Goal: Information Seeking & Learning: Learn about a topic

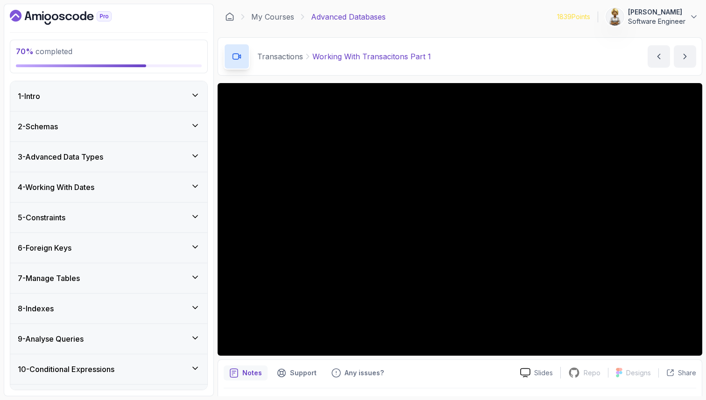
scroll to position [580, 0]
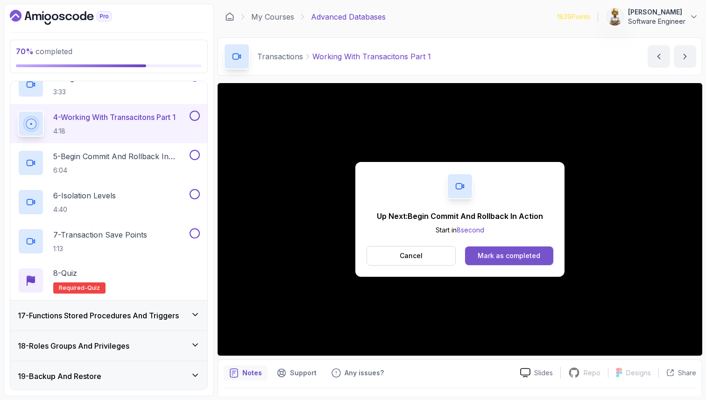
click at [533, 262] on button "Mark as completed" at bounding box center [509, 256] width 88 height 19
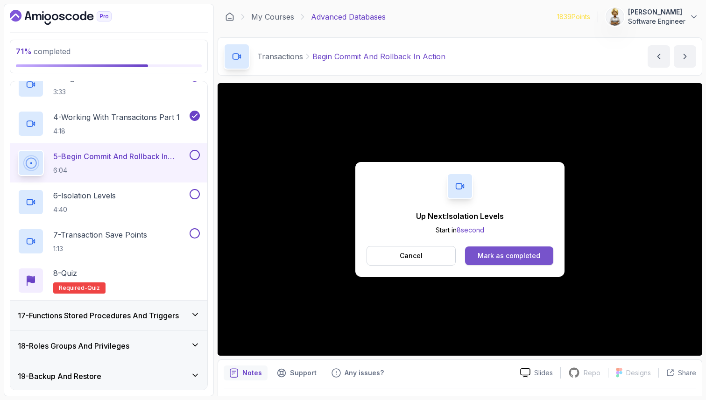
click at [525, 258] on div "Mark as completed" at bounding box center [509, 255] width 63 height 9
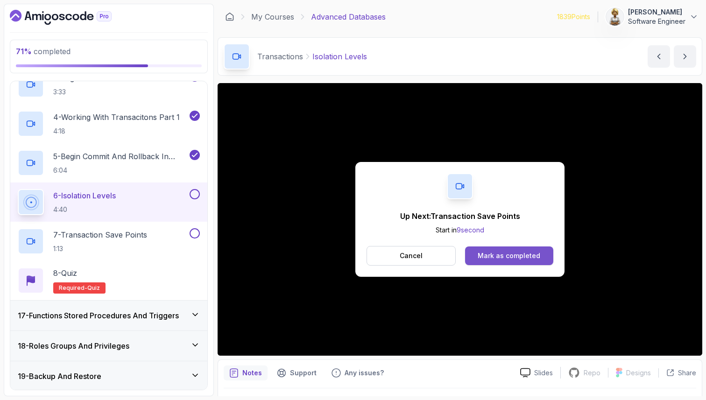
click at [510, 252] on div "Mark as completed" at bounding box center [509, 255] width 63 height 9
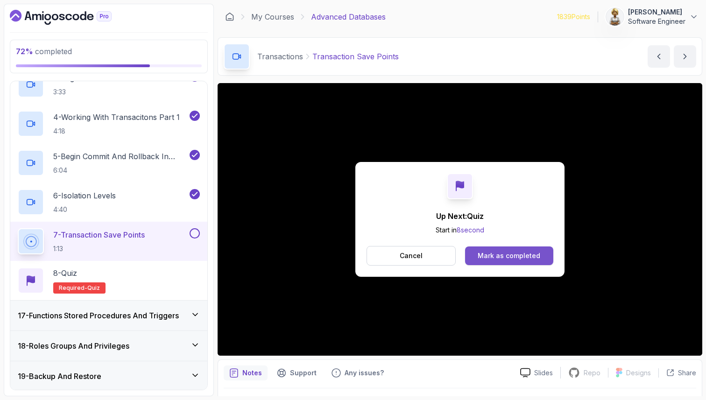
click at [494, 255] on div "Mark as completed" at bounding box center [509, 255] width 63 height 9
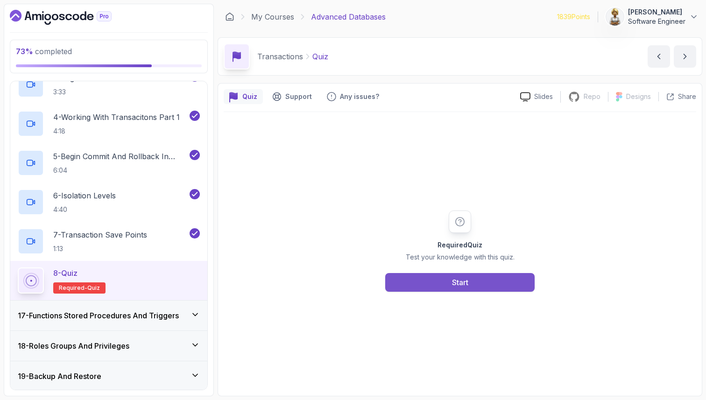
click at [436, 283] on button "Start" at bounding box center [459, 282] width 149 height 19
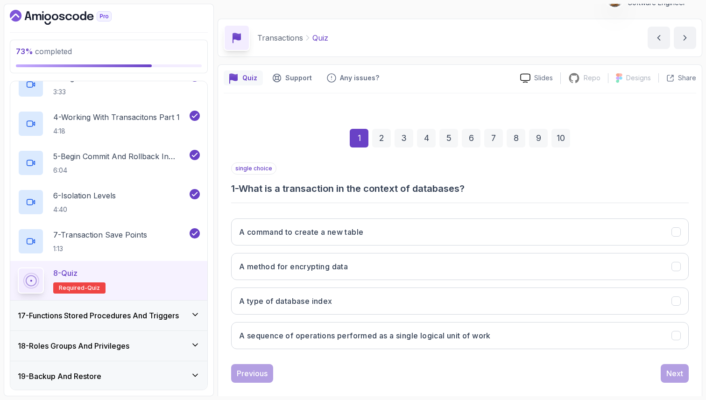
scroll to position [32, 0]
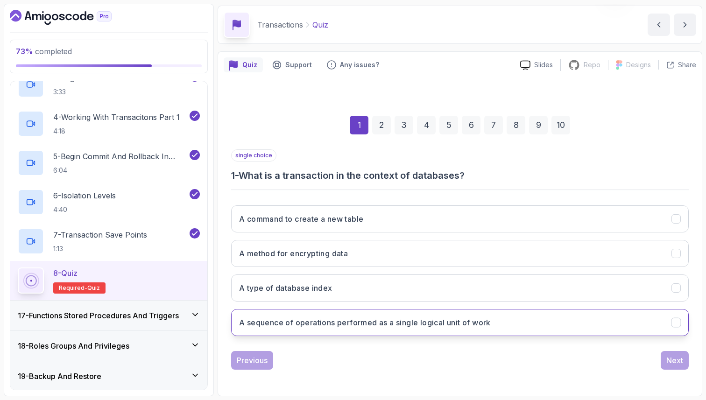
click at [368, 329] on button "A sequence of operations performed as a single logical unit of work" at bounding box center [460, 322] width 458 height 27
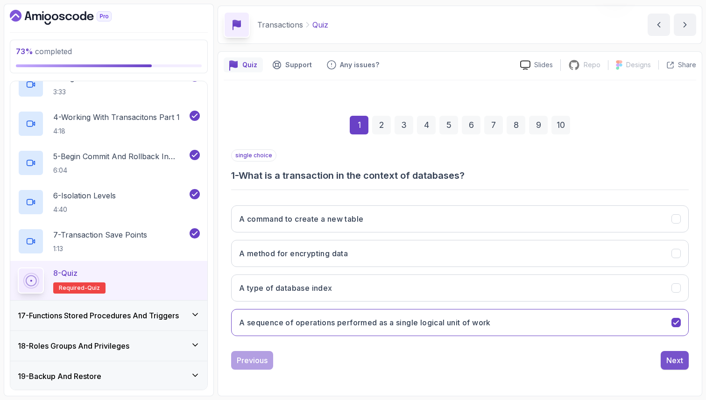
click at [672, 361] on div "Next" at bounding box center [674, 360] width 17 height 11
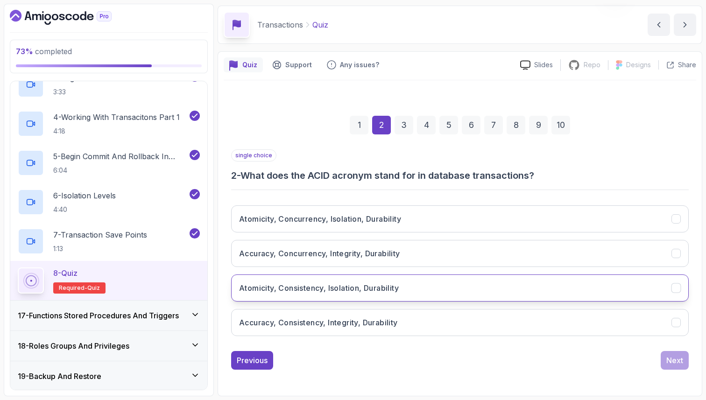
click at [353, 290] on h3 "Atomicity, Consistency, Isolation, Durability" at bounding box center [319, 288] width 160 height 11
click at [680, 363] on div "Next" at bounding box center [674, 360] width 17 height 11
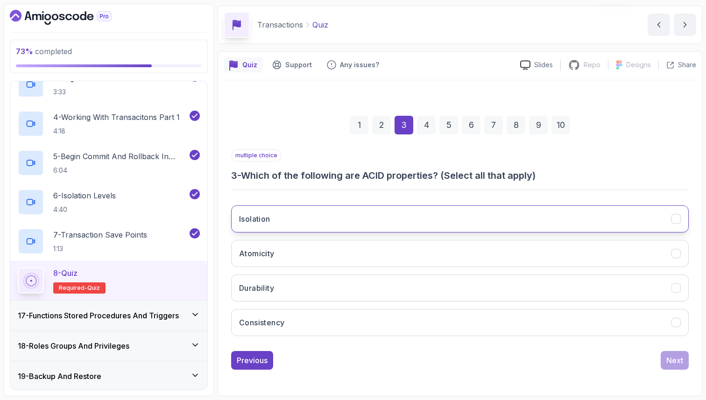
click at [470, 219] on button "Isolation" at bounding box center [460, 218] width 458 height 27
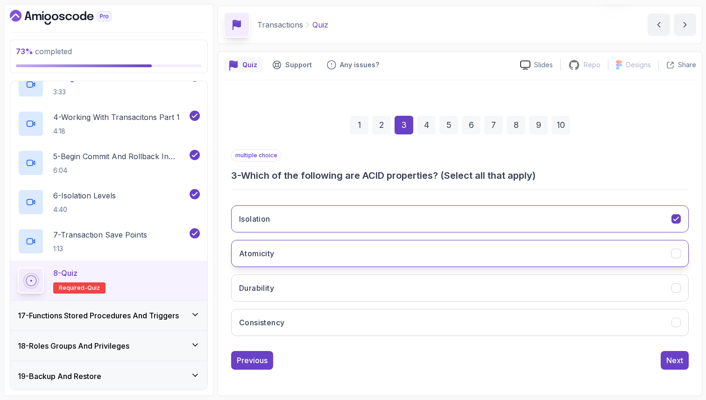
click at [436, 254] on button "Atomicity" at bounding box center [460, 253] width 458 height 27
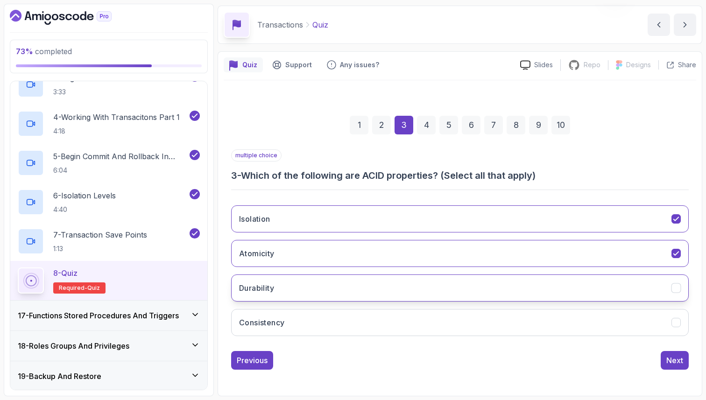
click at [427, 285] on button "Durability" at bounding box center [460, 288] width 458 height 27
click at [432, 319] on button "Consistency" at bounding box center [460, 322] width 458 height 27
click at [672, 364] on div "Next" at bounding box center [674, 360] width 17 height 11
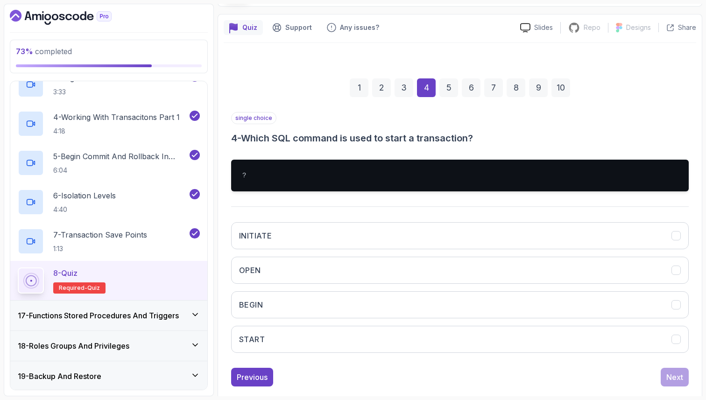
scroll to position [86, 0]
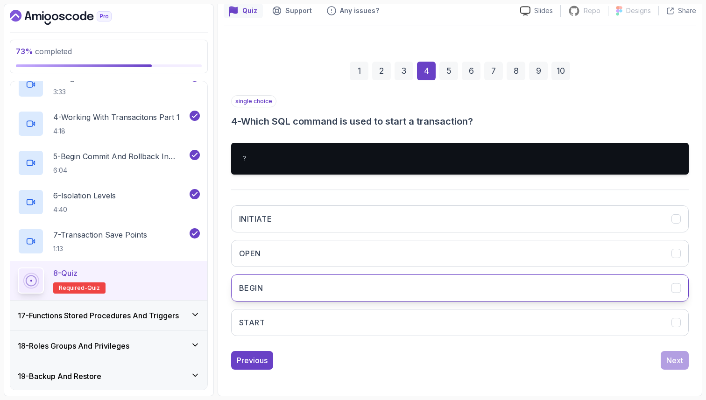
click at [585, 283] on button "BEGIN" at bounding box center [460, 288] width 458 height 27
click at [672, 358] on div "Next" at bounding box center [674, 360] width 17 height 11
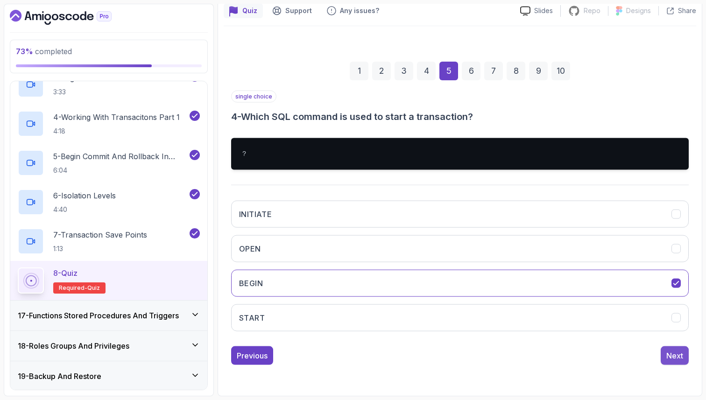
scroll to position [32, 0]
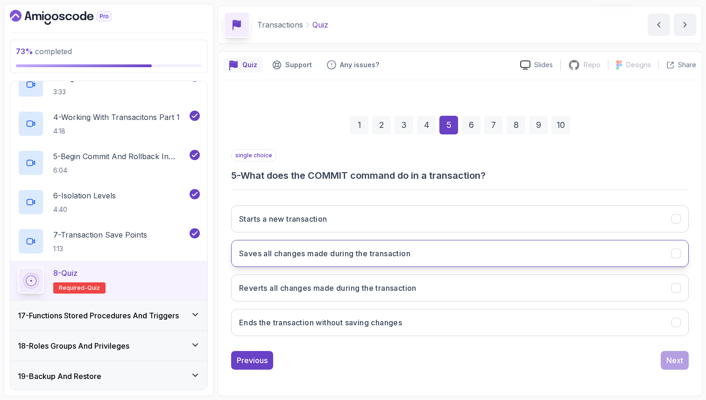
click at [545, 251] on button "Saves all changes made during the transaction" at bounding box center [460, 253] width 458 height 27
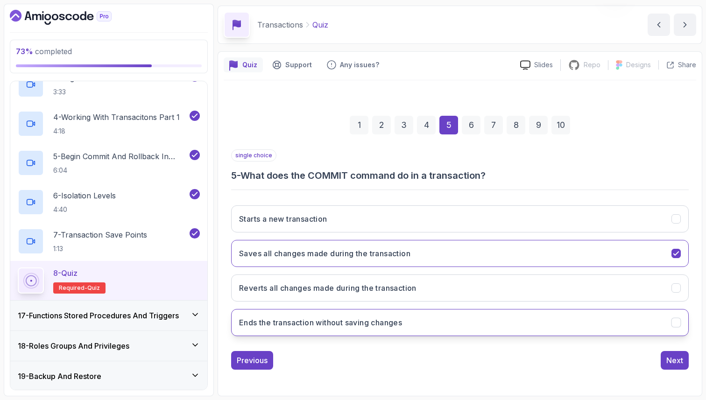
click at [513, 327] on button "Ends the transaction without saving changes" at bounding box center [460, 322] width 458 height 27
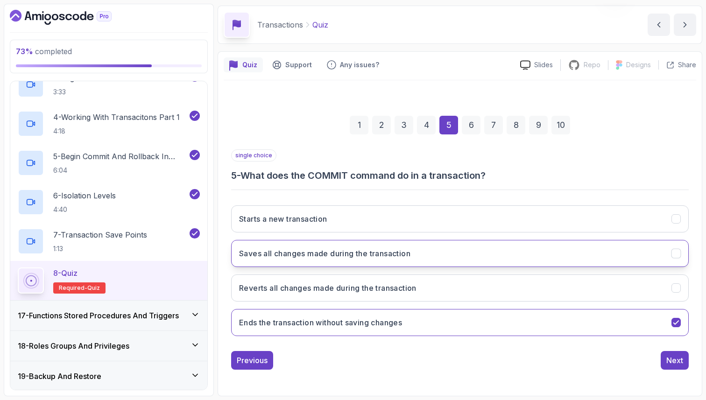
click at [295, 258] on h3 "Saves all changes made during the transaction" at bounding box center [324, 253] width 171 height 11
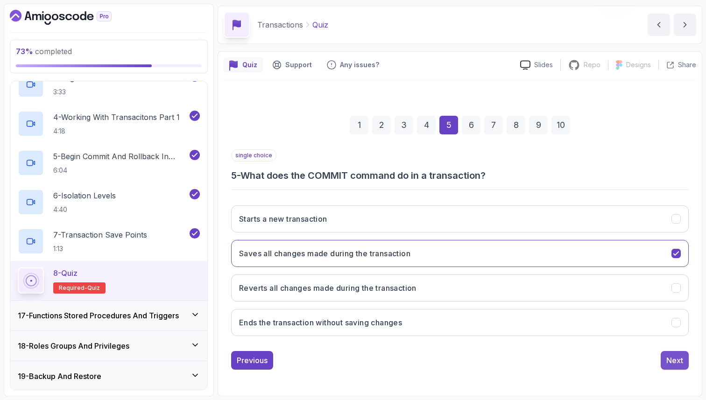
click at [668, 361] on div "Next" at bounding box center [674, 360] width 17 height 11
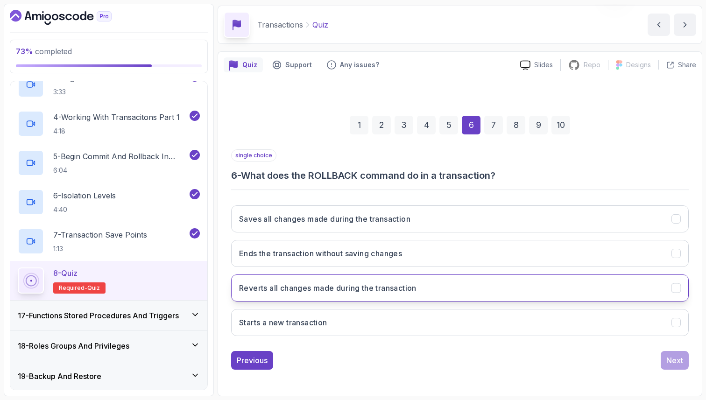
click at [517, 287] on button "Reverts all changes made during the transaction" at bounding box center [460, 288] width 458 height 27
click at [667, 360] on div "Next" at bounding box center [674, 360] width 17 height 11
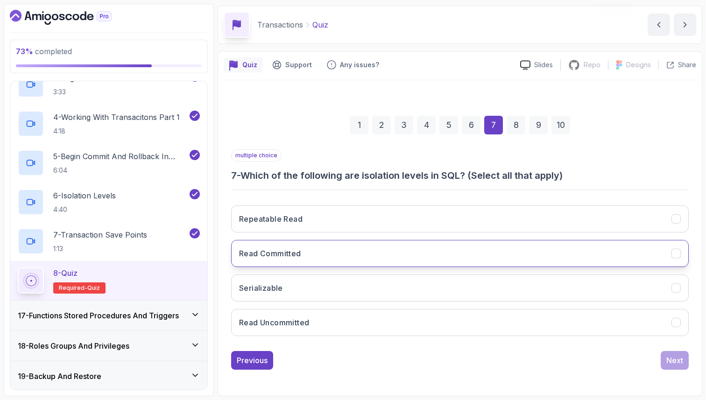
click at [430, 258] on button "Read Committed" at bounding box center [460, 253] width 458 height 27
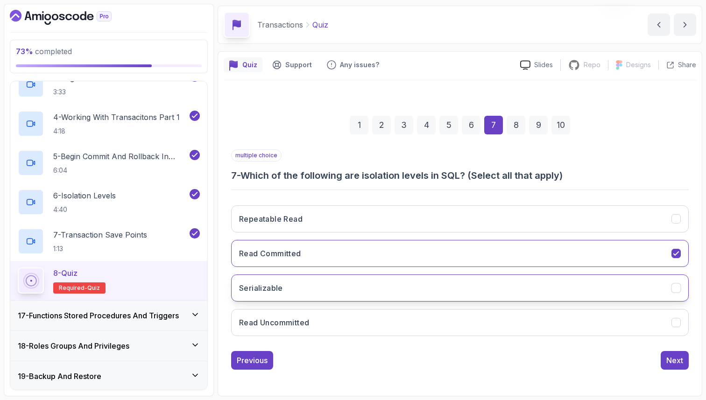
click at [396, 296] on button "Serializable" at bounding box center [460, 288] width 458 height 27
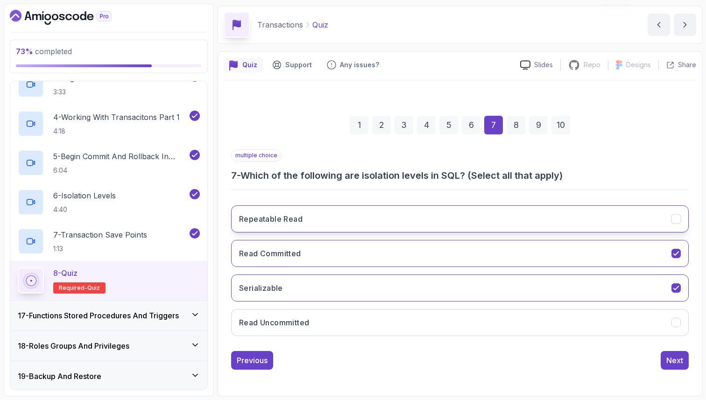
click at [406, 223] on button "Repeatable Read" at bounding box center [460, 218] width 458 height 27
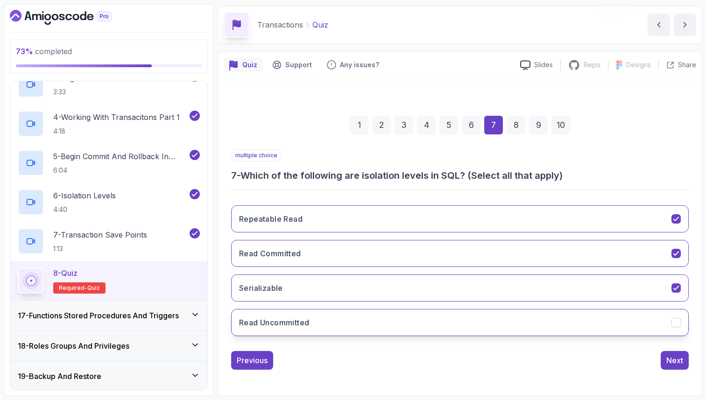
click at [644, 324] on button "Read Uncommitted" at bounding box center [460, 322] width 458 height 27
click at [687, 364] on button "Next" at bounding box center [675, 360] width 28 height 19
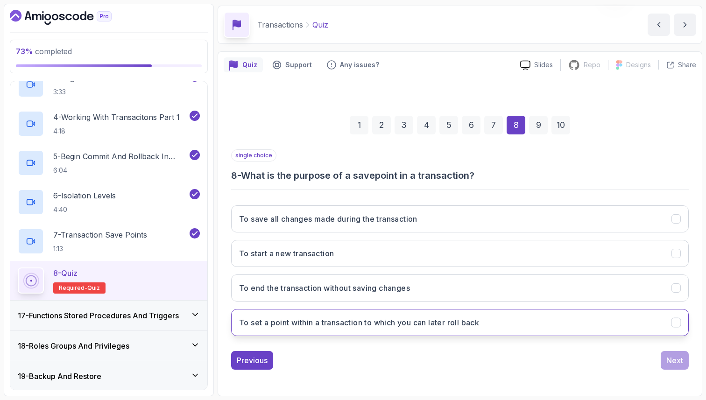
click at [578, 326] on button "To set a point within a transaction to which you can later roll back" at bounding box center [460, 322] width 458 height 27
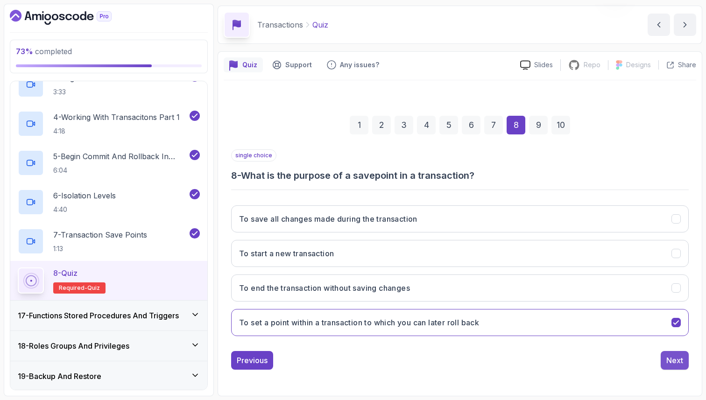
click at [675, 357] on div "Next" at bounding box center [674, 360] width 17 height 11
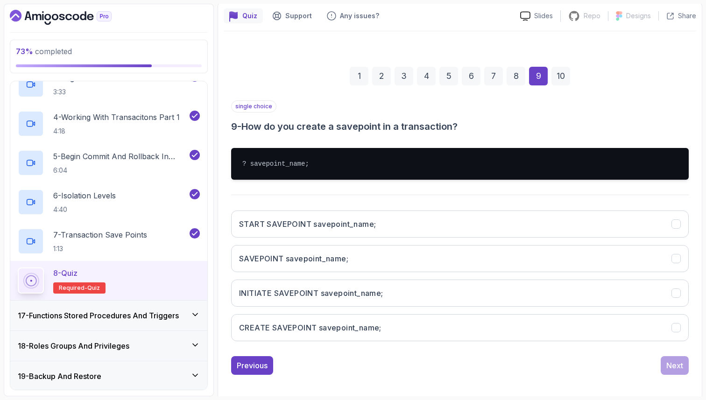
scroll to position [86, 0]
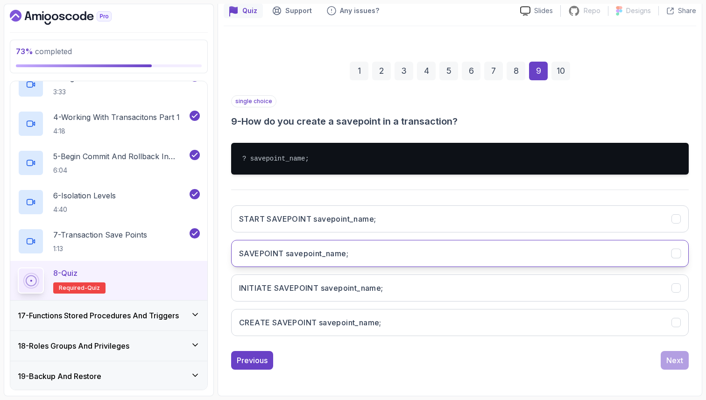
click at [356, 254] on button "SAVEPOINT savepoint_name;" at bounding box center [460, 253] width 458 height 27
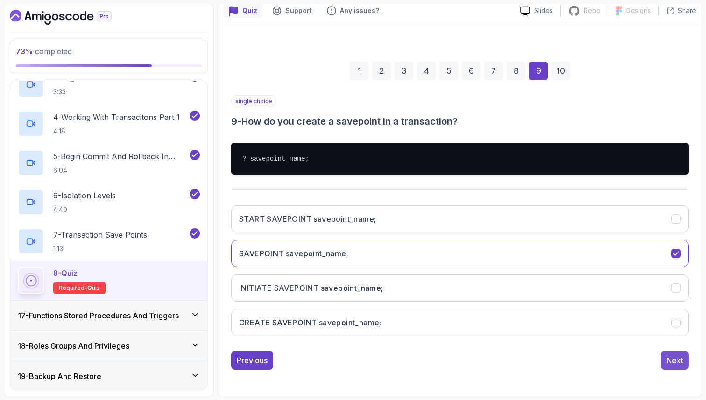
click at [678, 362] on div "Next" at bounding box center [674, 360] width 17 height 11
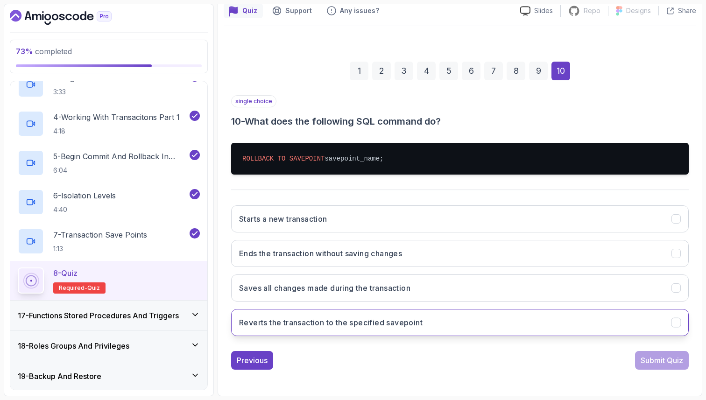
click at [399, 320] on h3 "Reverts the transaction to the specified savepoint" at bounding box center [331, 322] width 184 height 11
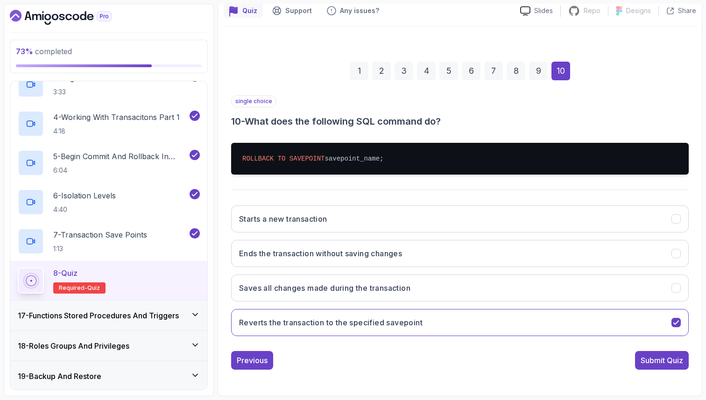
click at [646, 365] on div "Submit Quiz" at bounding box center [662, 360] width 42 height 11
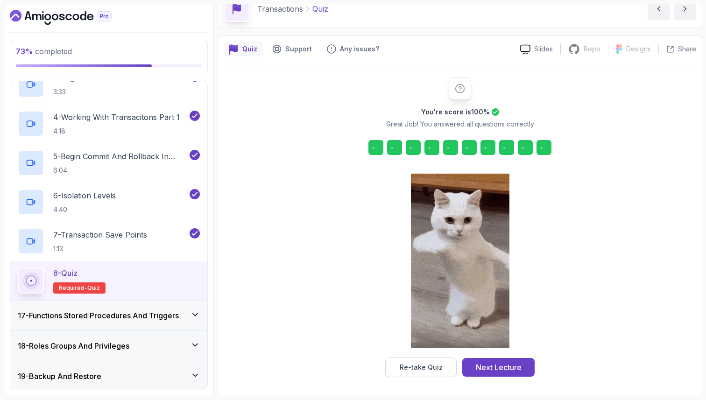
scroll to position [48, 0]
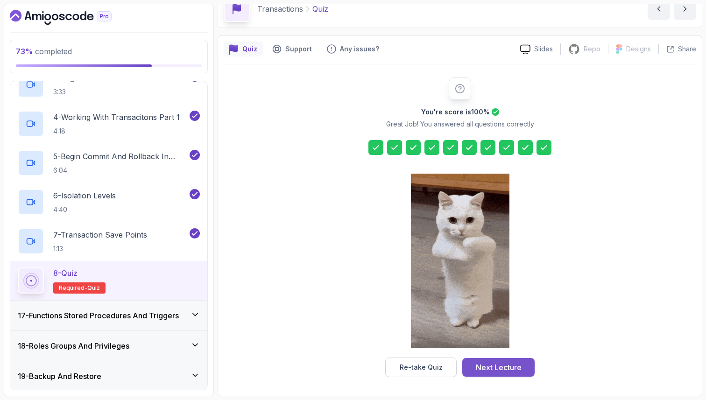
click at [494, 369] on div "Next Lecture" at bounding box center [499, 367] width 46 height 11
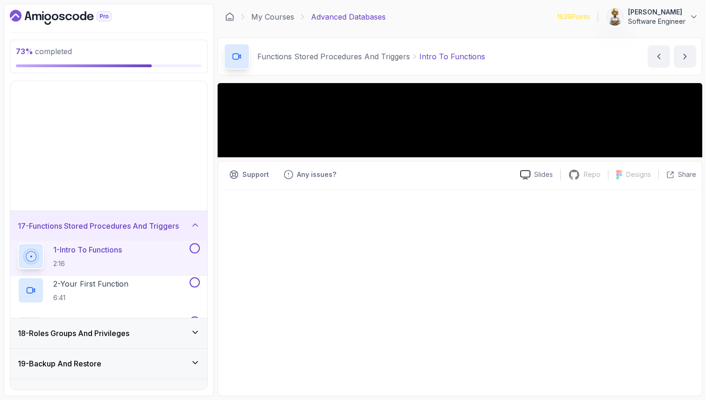
scroll to position [359, 0]
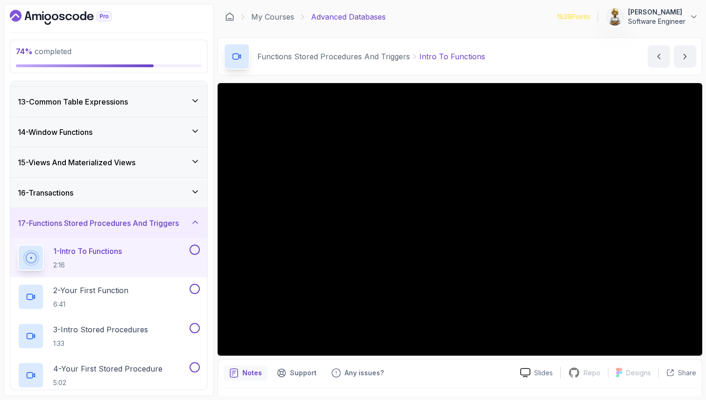
click at [196, 188] on icon at bounding box center [195, 191] width 9 height 9
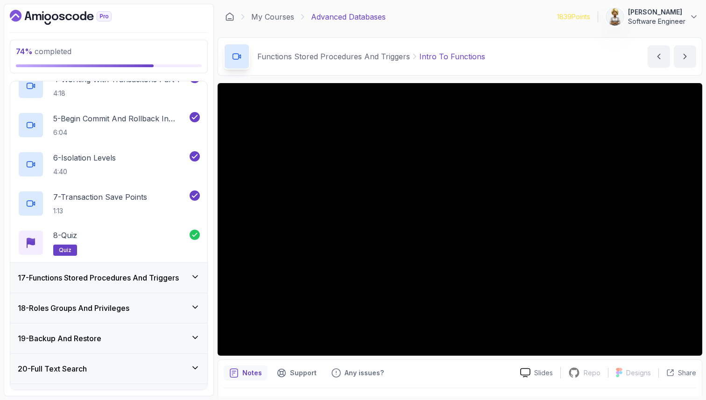
scroll to position [620, 0]
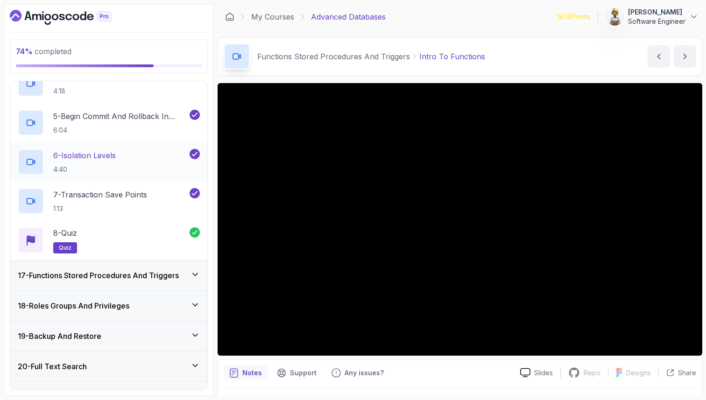
click at [111, 158] on p "6 - Isolation Levels" at bounding box center [84, 155] width 63 height 11
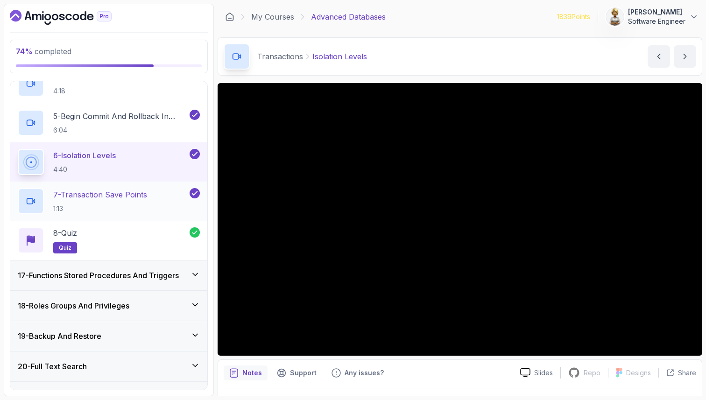
click at [106, 191] on p "7 - Transaction Save Points" at bounding box center [100, 194] width 94 height 11
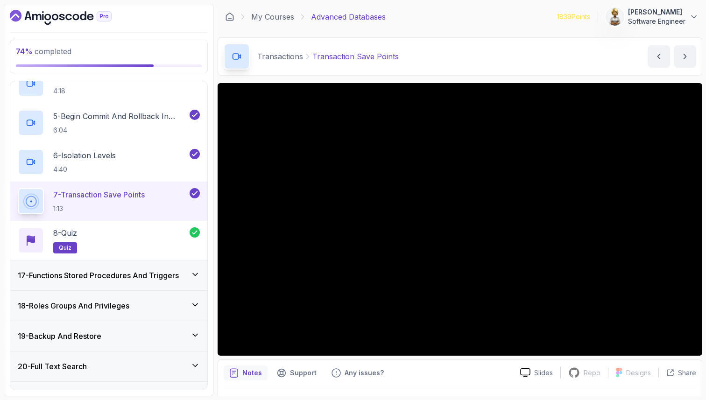
click at [193, 276] on icon at bounding box center [195, 274] width 9 height 9
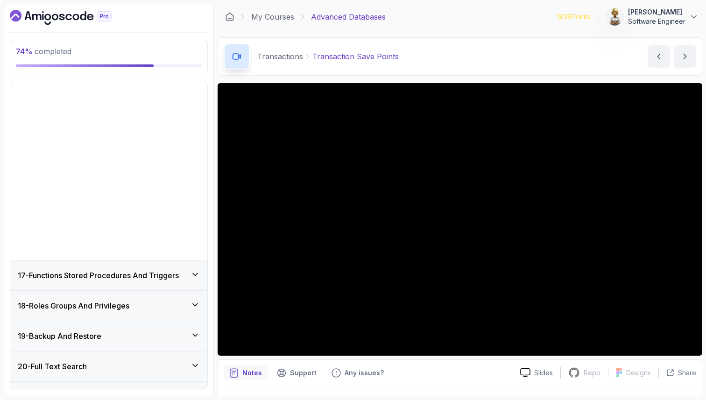
scroll to position [359, 0]
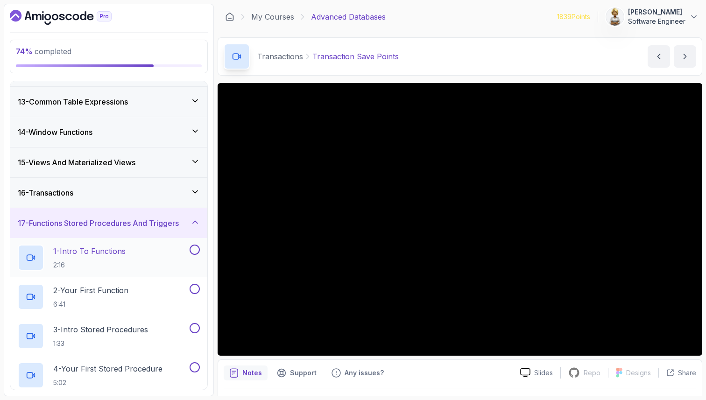
click at [111, 257] on h2 "1 - Intro To Functions 2:16" at bounding box center [89, 258] width 72 height 24
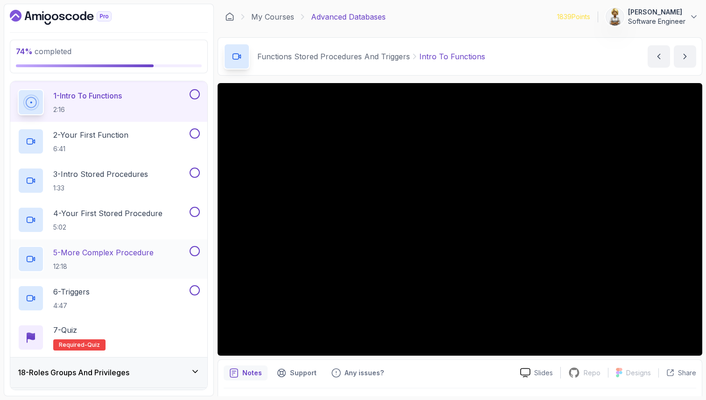
scroll to position [508, 0]
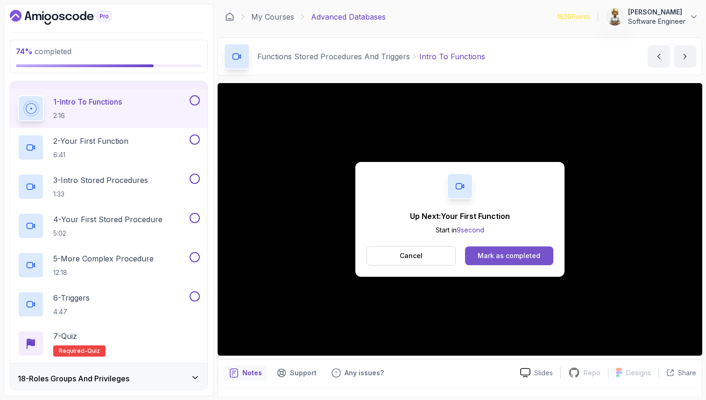
click at [494, 260] on div "Mark as completed" at bounding box center [509, 255] width 63 height 9
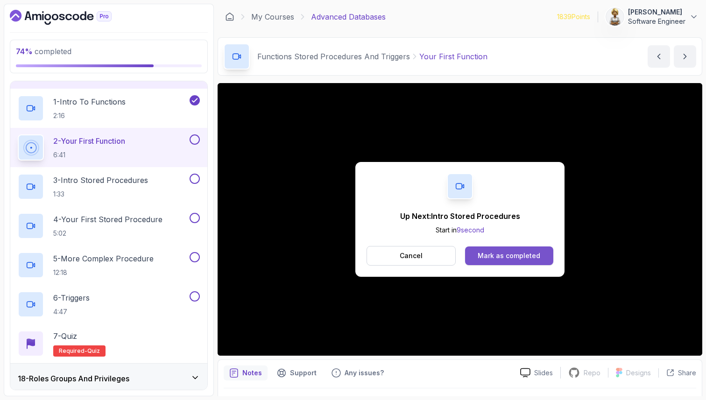
click at [493, 255] on div "Mark as completed" at bounding box center [509, 255] width 63 height 9
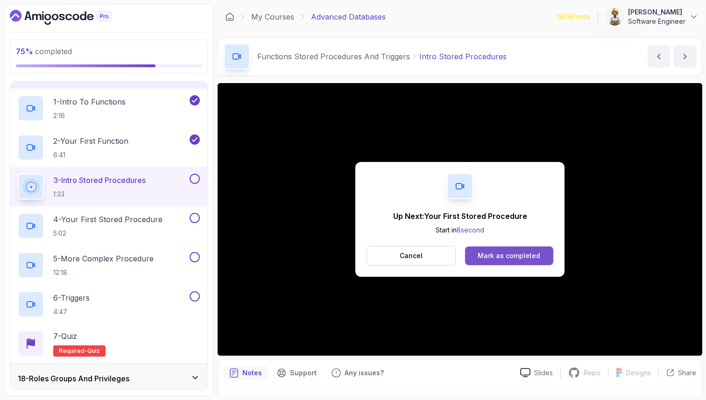
click at [495, 255] on div "Mark as completed" at bounding box center [509, 255] width 63 height 9
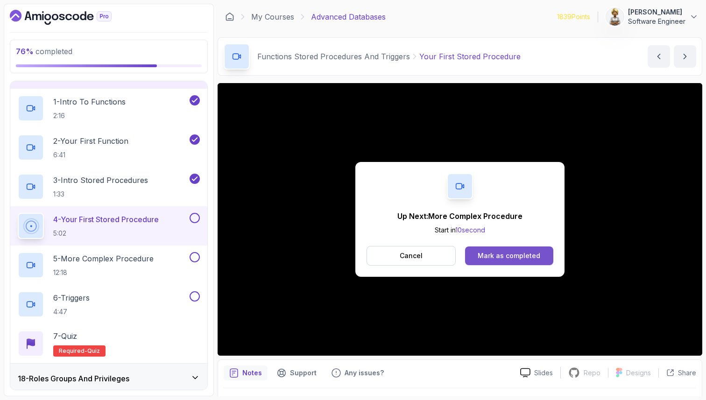
click at [501, 253] on div "Mark as completed" at bounding box center [509, 255] width 63 height 9
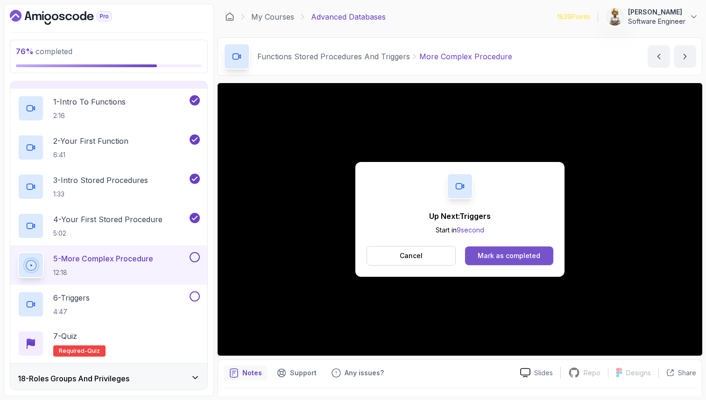
click at [502, 256] on div "Mark as completed" at bounding box center [509, 255] width 63 height 9
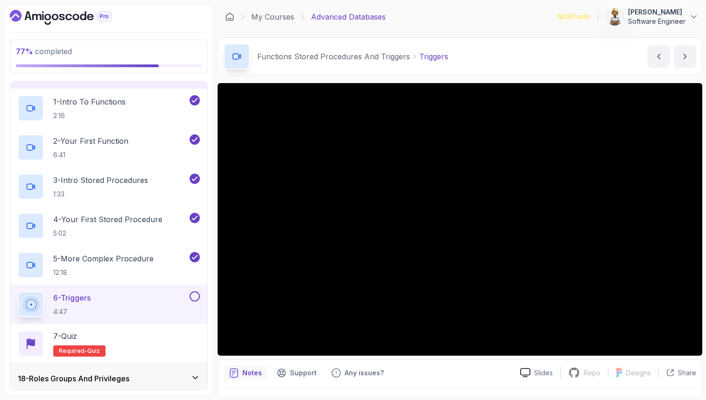
click at [161, 299] on div "6 - Triggers 4:47" at bounding box center [103, 304] width 170 height 26
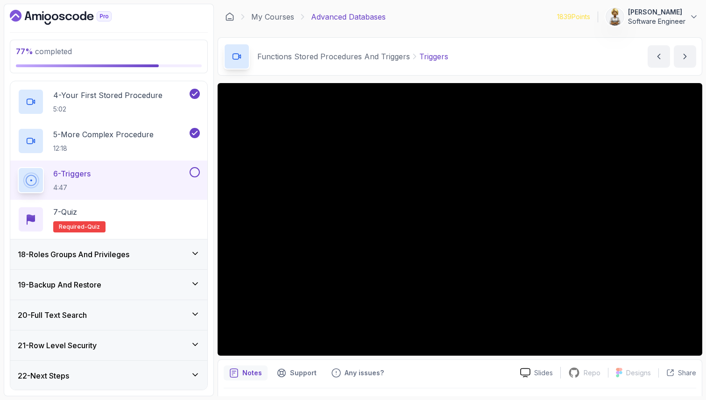
scroll to position [633, 0]
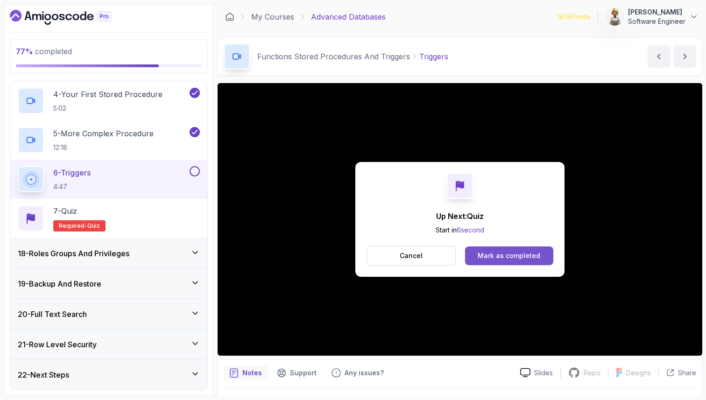
click at [528, 256] on div "Mark as completed" at bounding box center [509, 255] width 63 height 9
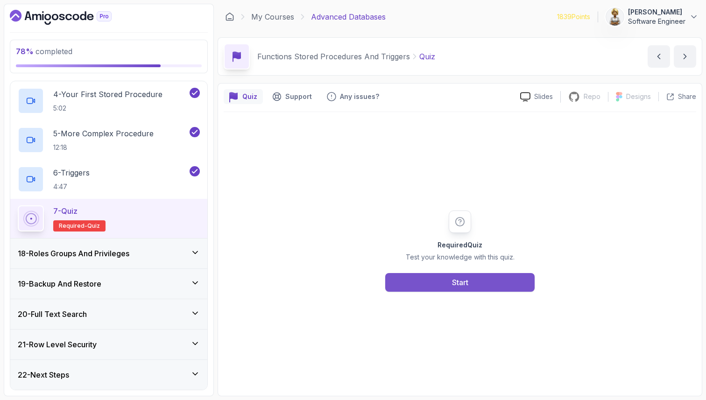
click at [460, 282] on div "Start" at bounding box center [460, 282] width 16 height 11
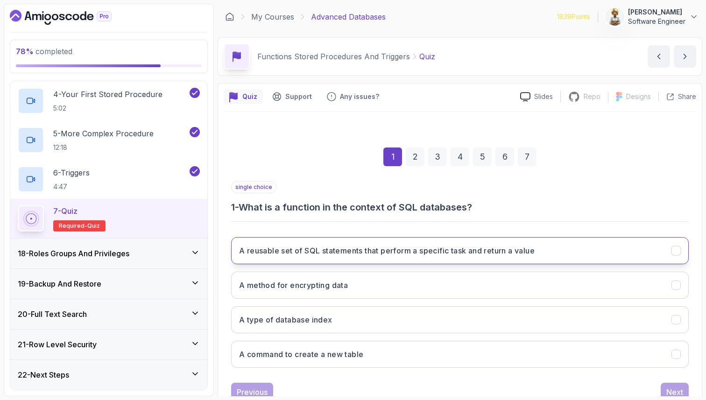
click at [319, 258] on button "A reusable set of SQL statements that perform a specific task and return a value" at bounding box center [460, 250] width 458 height 27
click at [667, 389] on div "Next" at bounding box center [674, 392] width 17 height 11
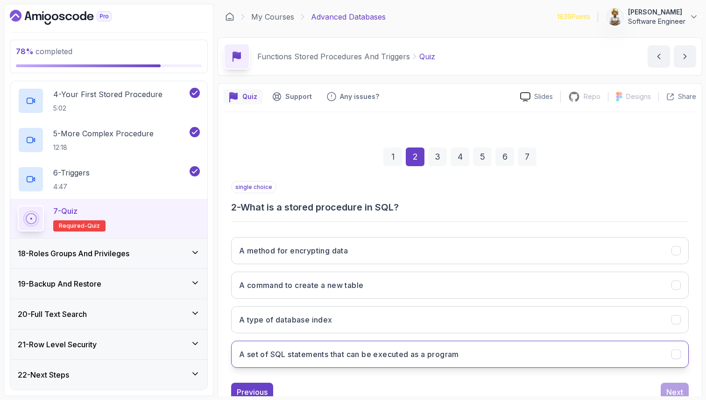
click at [395, 355] on h3 "A set of SQL statements that can be executed as a program" at bounding box center [349, 354] width 220 height 11
click at [674, 394] on div "Next" at bounding box center [674, 392] width 17 height 11
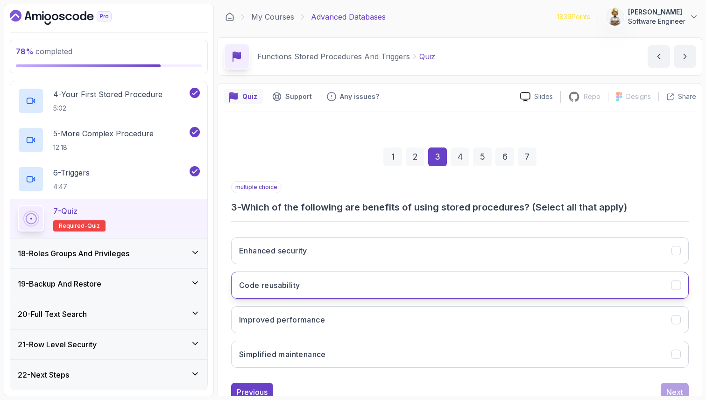
click at [353, 286] on button "Code reusability" at bounding box center [460, 285] width 458 height 27
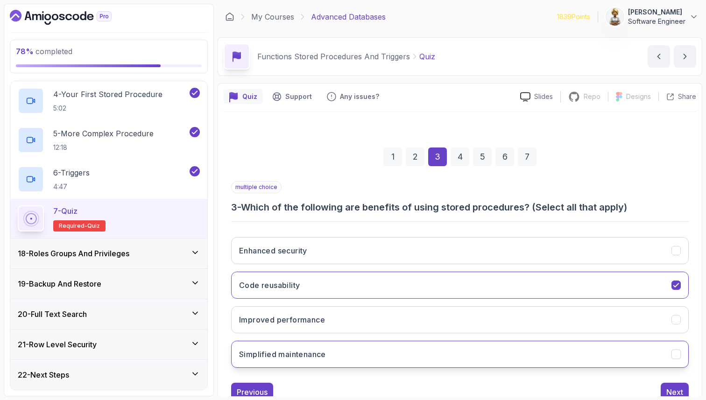
click at [299, 354] on h3 "Simplified maintenance" at bounding box center [282, 354] width 87 height 11
click at [348, 255] on button "Enhanced security" at bounding box center [460, 250] width 458 height 27
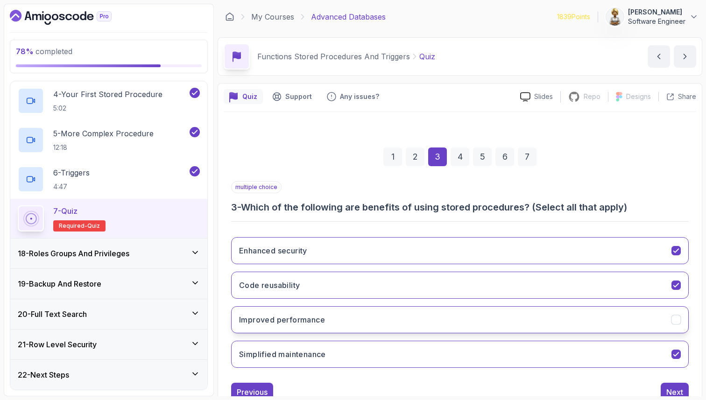
click at [309, 327] on button "Improved performance" at bounding box center [460, 319] width 458 height 27
click at [602, 317] on button "Improved performance" at bounding box center [460, 319] width 458 height 27
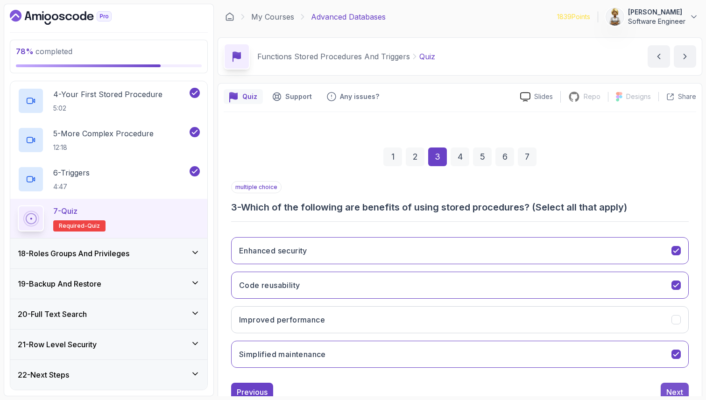
click at [674, 390] on div "Next" at bounding box center [674, 392] width 17 height 11
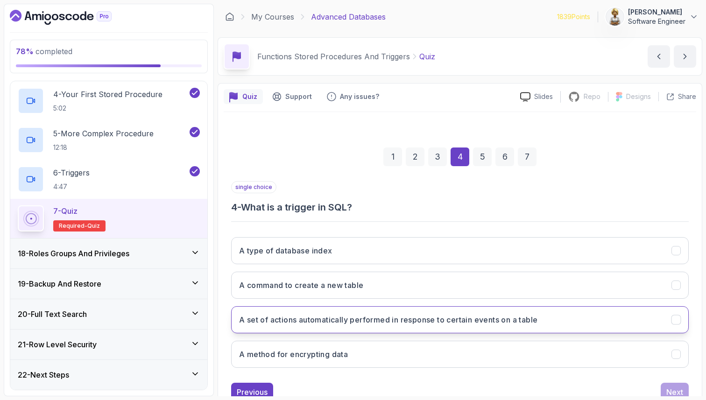
click at [521, 319] on h3 "A set of actions automatically performed in response to certain events on a tab…" at bounding box center [388, 319] width 298 height 11
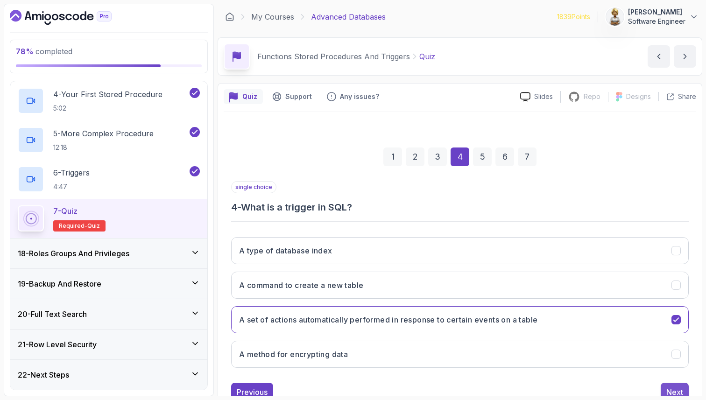
click at [670, 390] on div "Next" at bounding box center [674, 392] width 17 height 11
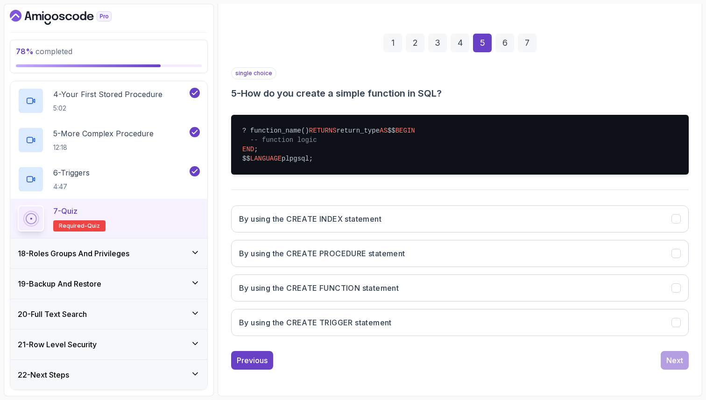
scroll to position [133, 0]
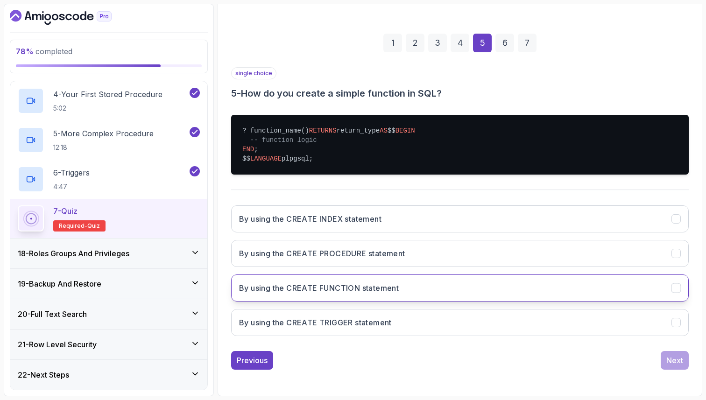
click at [329, 290] on h3 "By using the CREATE FUNCTION statement" at bounding box center [319, 288] width 160 height 11
click at [676, 359] on div "Next" at bounding box center [674, 360] width 17 height 11
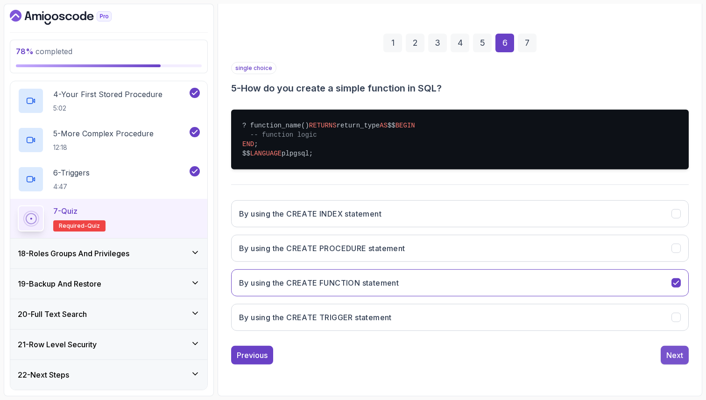
scroll to position [32, 0]
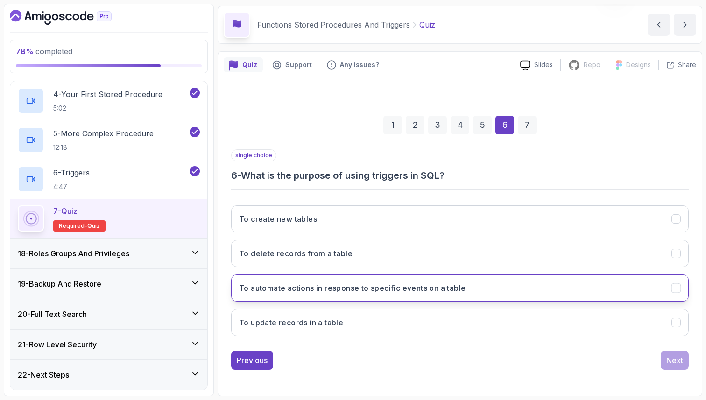
click at [570, 284] on button "To automate actions in response to specific events on a table" at bounding box center [460, 288] width 458 height 27
click at [679, 360] on div "Next" at bounding box center [674, 360] width 17 height 11
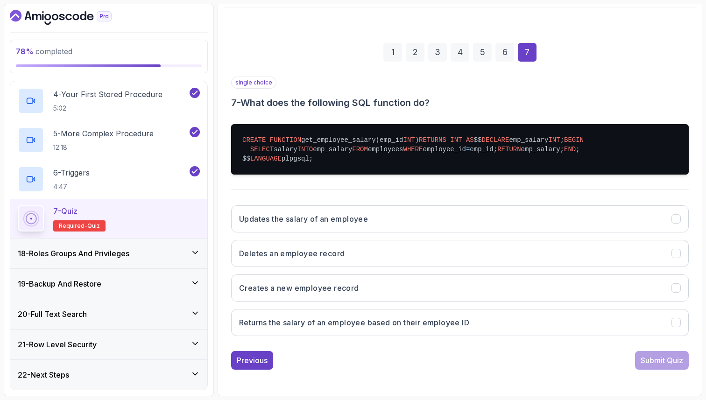
scroll to position [161, 0]
click at [270, 323] on h3 "Returns the salary of an employee based on their employee ID" at bounding box center [354, 322] width 230 height 11
click at [672, 356] on div "Submit Quiz" at bounding box center [662, 360] width 42 height 11
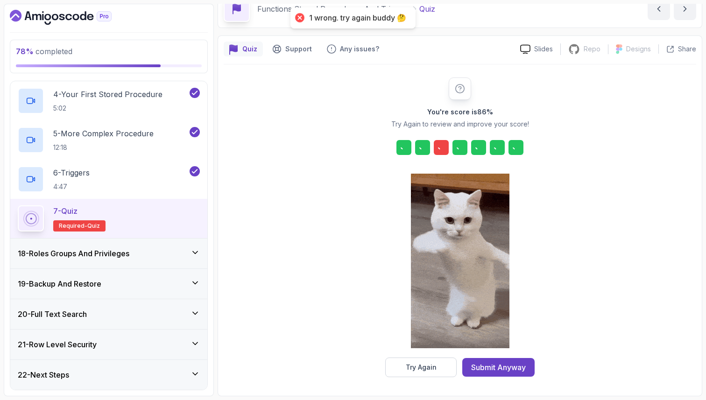
scroll to position [48, 0]
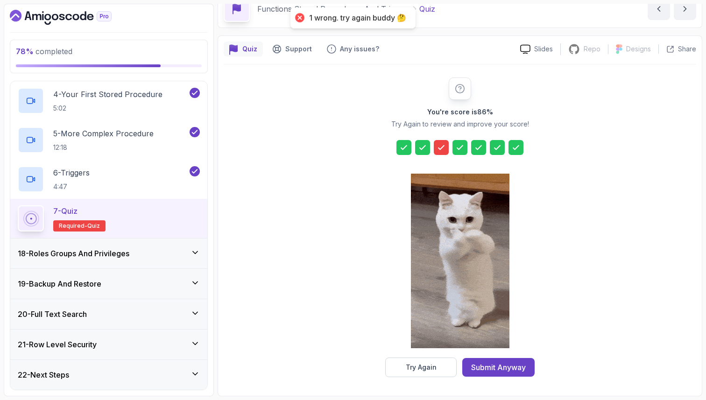
click at [440, 147] on icon at bounding box center [441, 147] width 9 height 9
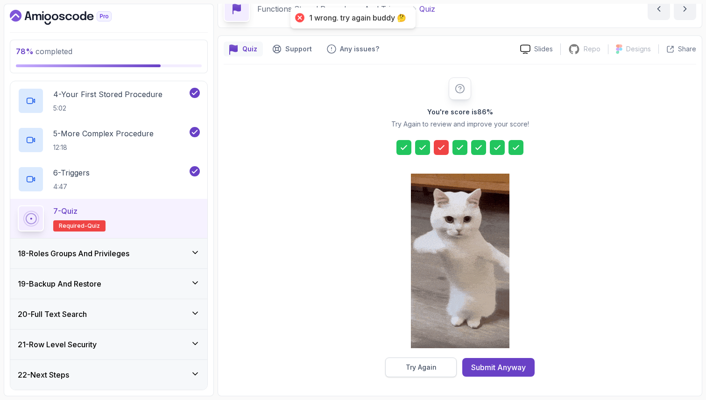
click at [406, 366] on div "Try Again" at bounding box center [421, 367] width 31 height 9
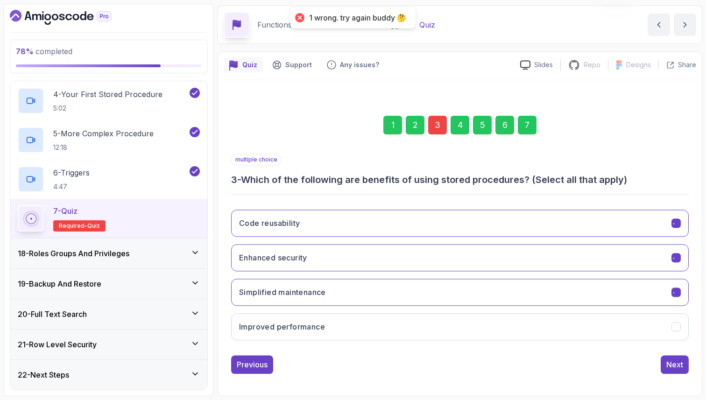
scroll to position [32, 0]
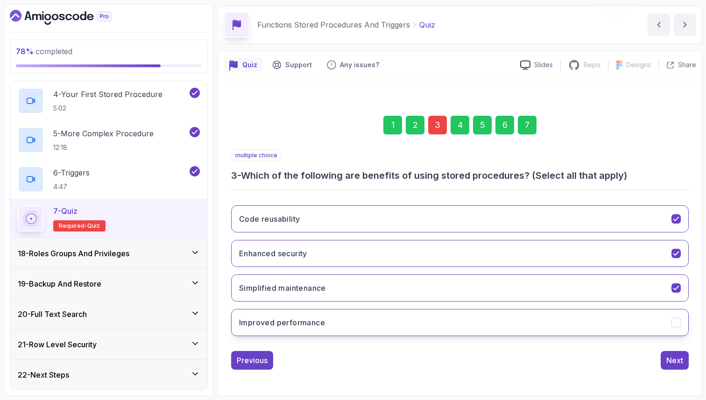
click at [412, 319] on button "Improved performance" at bounding box center [460, 322] width 458 height 27
click at [530, 124] on div "7" at bounding box center [527, 125] width 19 height 19
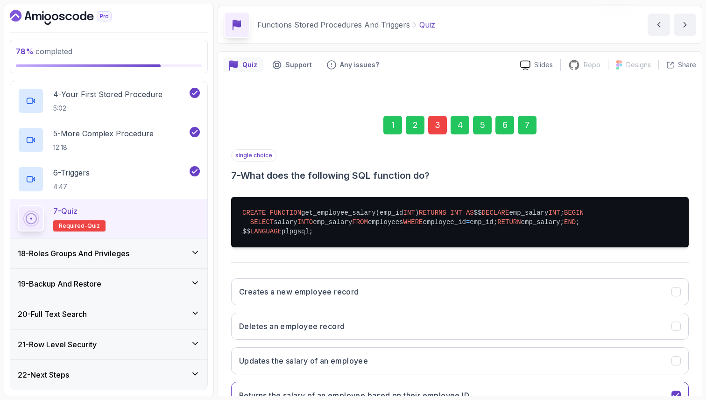
click at [700, 338] on div "Quiz Support Any issues? Slides Repo Repository not available Designs Design no…" at bounding box center [460, 260] width 485 height 418
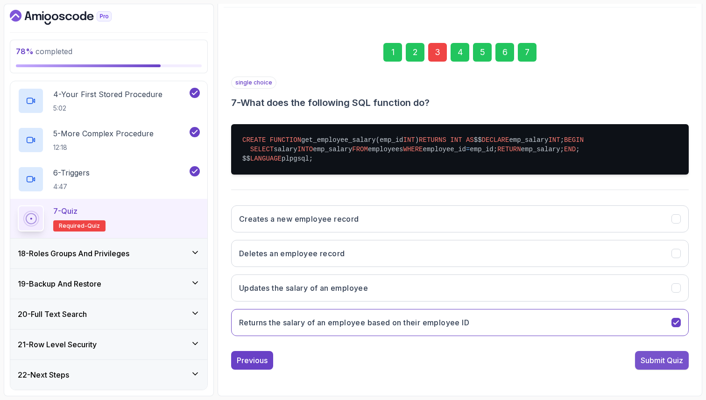
click at [669, 362] on div "Submit Quiz" at bounding box center [662, 360] width 42 height 11
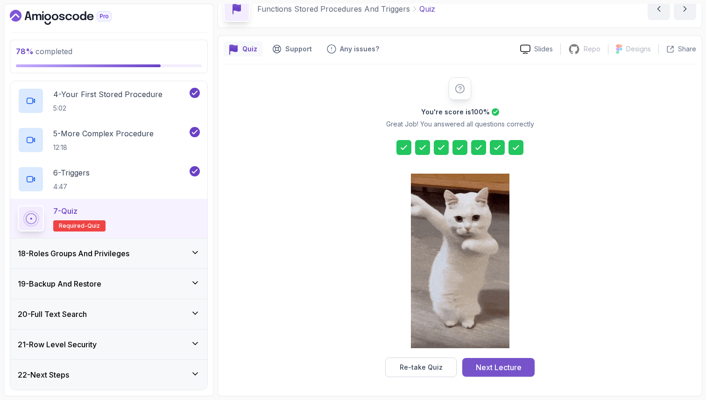
click at [516, 365] on div "Next Lecture" at bounding box center [499, 367] width 46 height 11
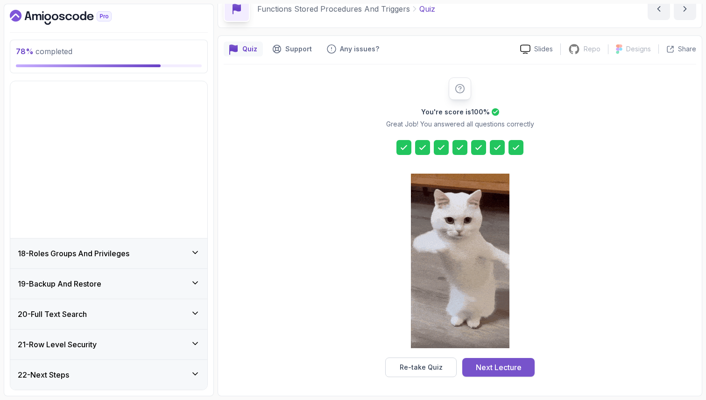
scroll to position [359, 0]
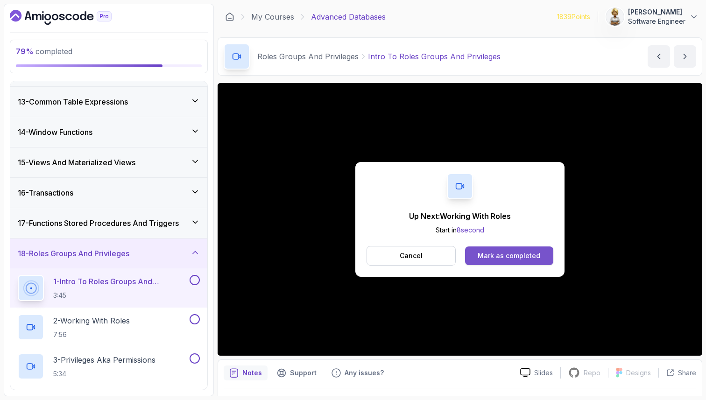
click at [517, 255] on div "Mark as completed" at bounding box center [509, 255] width 63 height 9
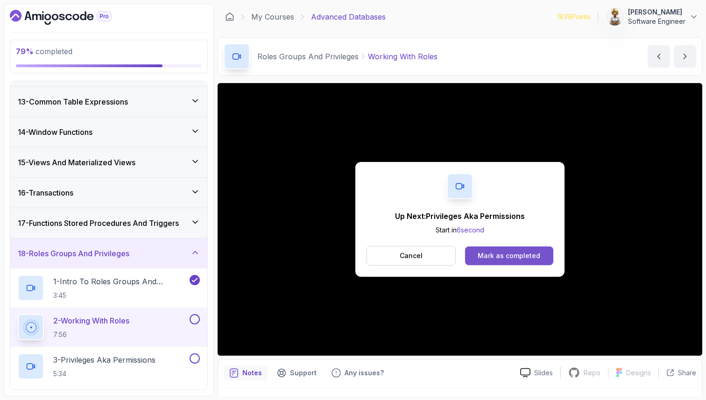
click at [531, 252] on div "Mark as completed" at bounding box center [509, 255] width 63 height 9
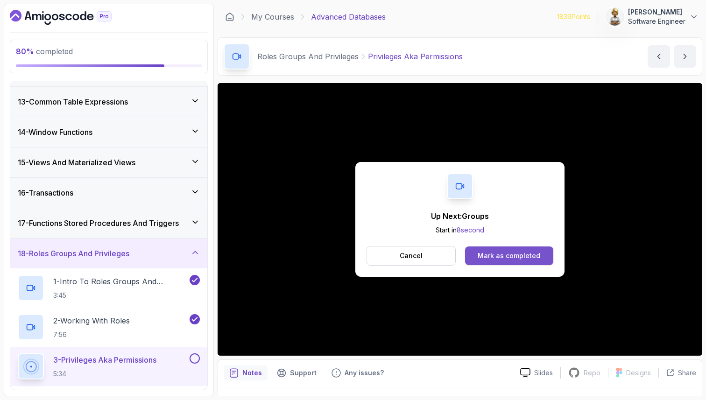
click at [511, 253] on div "Mark as completed" at bounding box center [509, 255] width 63 height 9
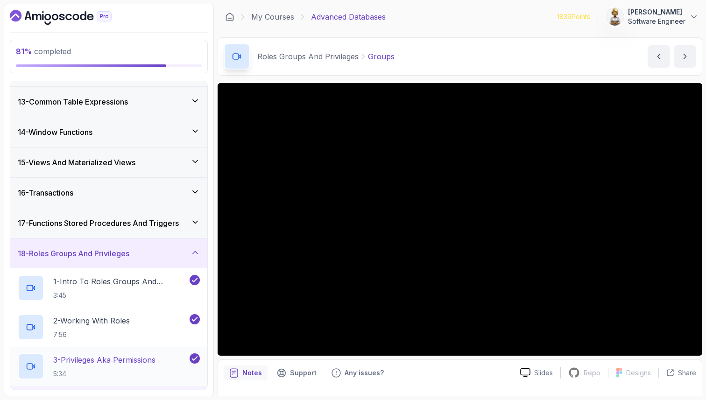
click at [126, 362] on p "3 - Privileges Aka Permissions" at bounding box center [104, 359] width 102 height 11
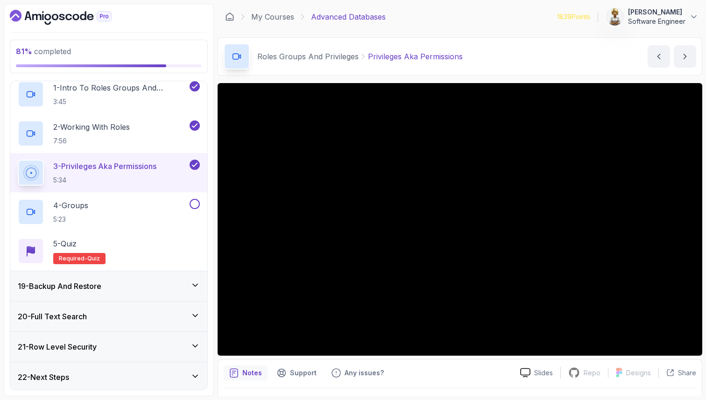
scroll to position [555, 0]
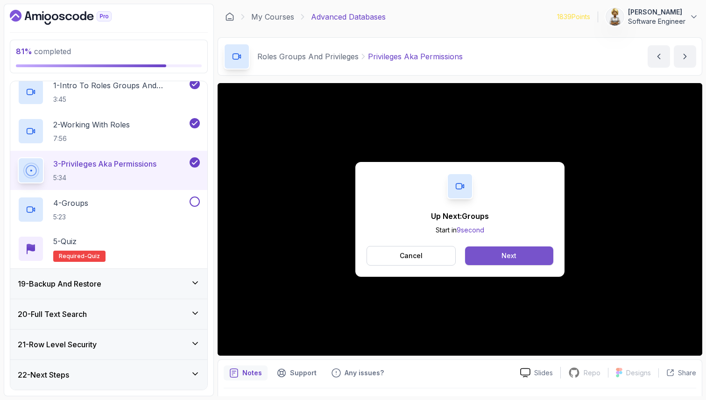
click at [484, 257] on button "Next" at bounding box center [509, 256] width 88 height 19
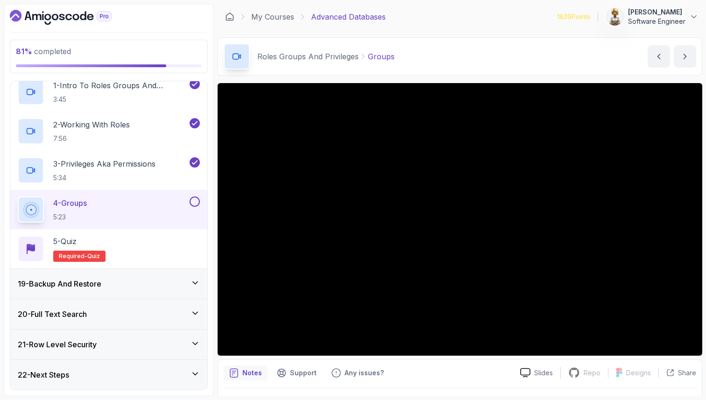
click at [103, 207] on div "4 - Groups 5:23" at bounding box center [103, 210] width 170 height 26
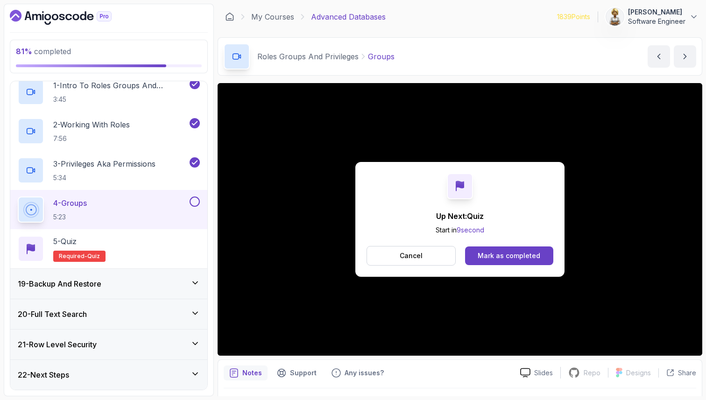
click at [500, 255] on div "Mark as completed" at bounding box center [509, 255] width 63 height 9
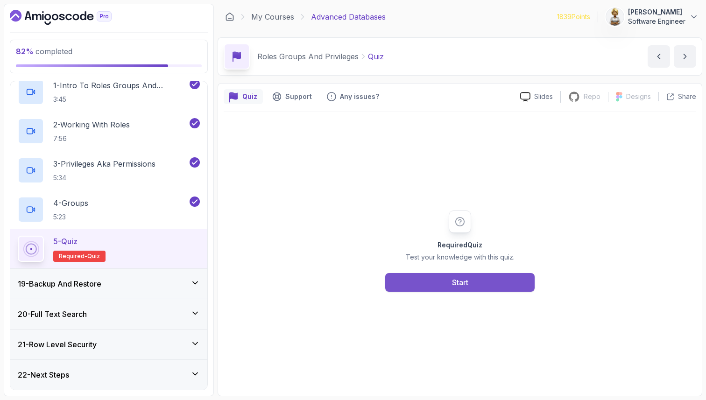
click at [472, 286] on button "Start" at bounding box center [459, 282] width 149 height 19
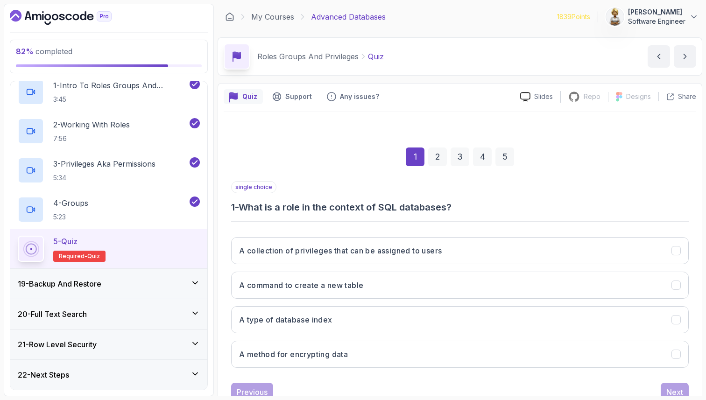
click at [304, 176] on div "1 2 3 4 5" at bounding box center [460, 157] width 458 height 49
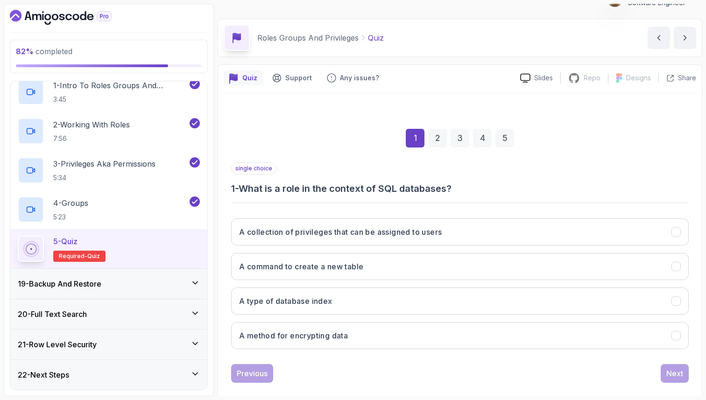
scroll to position [32, 0]
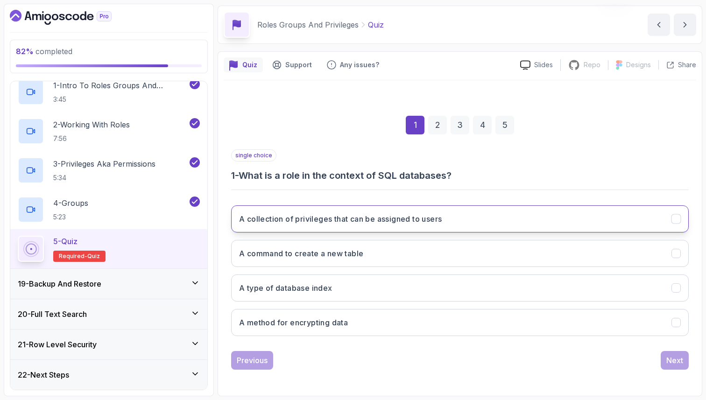
click at [352, 219] on h3 "A collection of privileges that can be assigned to users" at bounding box center [340, 218] width 203 height 11
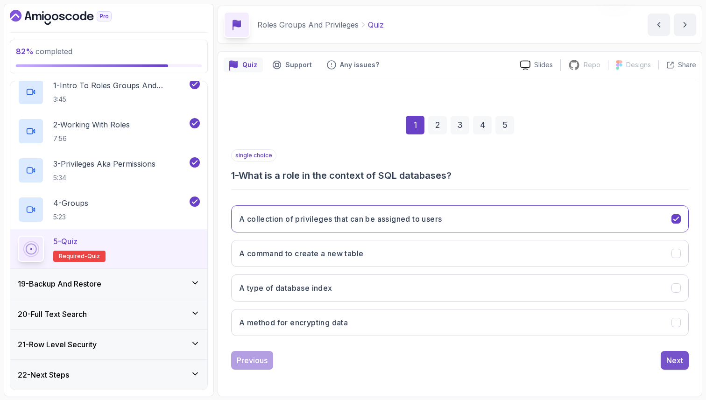
click at [680, 362] on div "Next" at bounding box center [674, 360] width 17 height 11
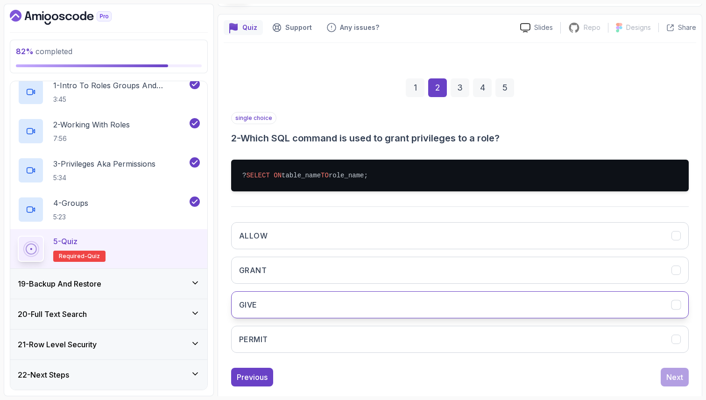
scroll to position [86, 0]
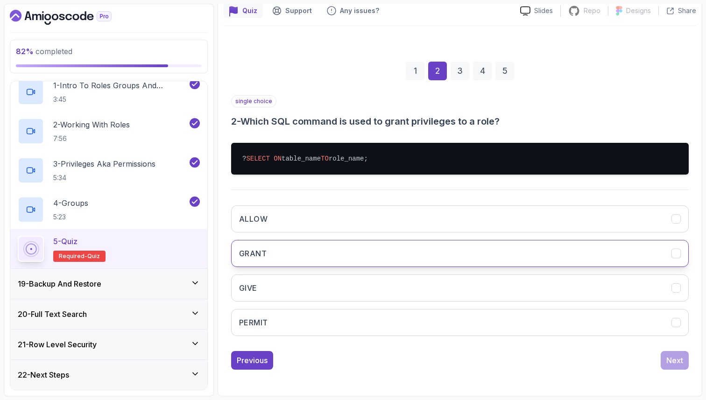
click at [259, 248] on h3 "GRANT" at bounding box center [253, 253] width 28 height 11
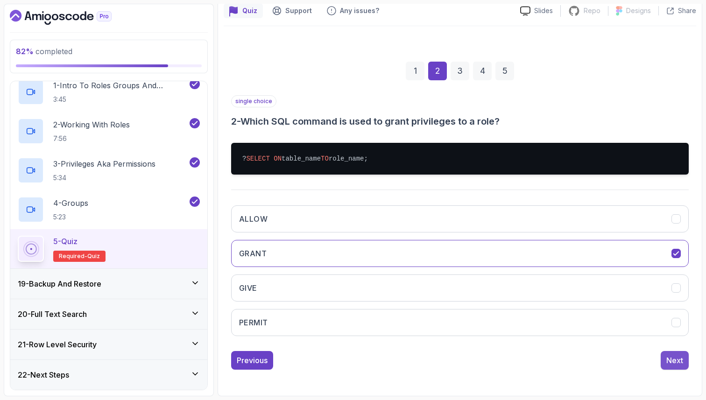
click at [675, 362] on div "Next" at bounding box center [674, 360] width 17 height 11
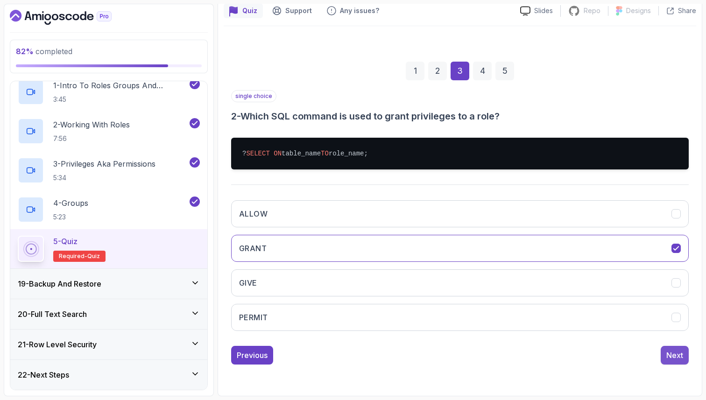
scroll to position [32, 0]
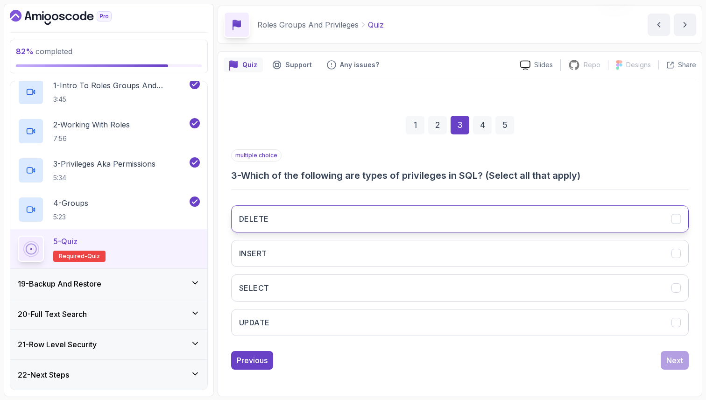
click at [481, 218] on button "DELETE" at bounding box center [460, 218] width 458 height 27
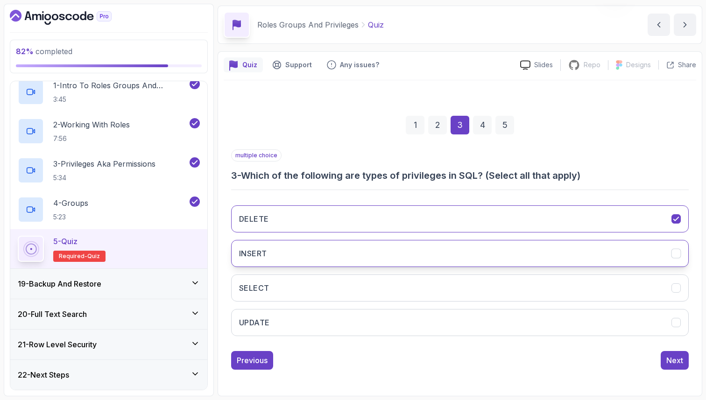
click at [478, 263] on button "INSERT" at bounding box center [460, 253] width 458 height 27
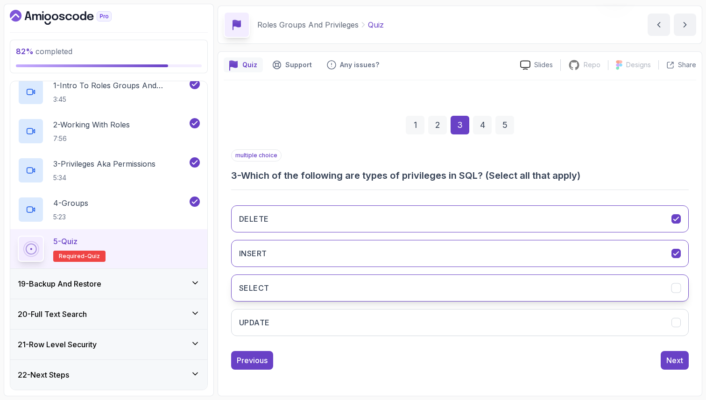
click at [482, 288] on button "SELECT" at bounding box center [460, 288] width 458 height 27
click at [492, 332] on button "UPDATE" at bounding box center [460, 322] width 458 height 27
click at [674, 367] on button "Next" at bounding box center [675, 360] width 28 height 19
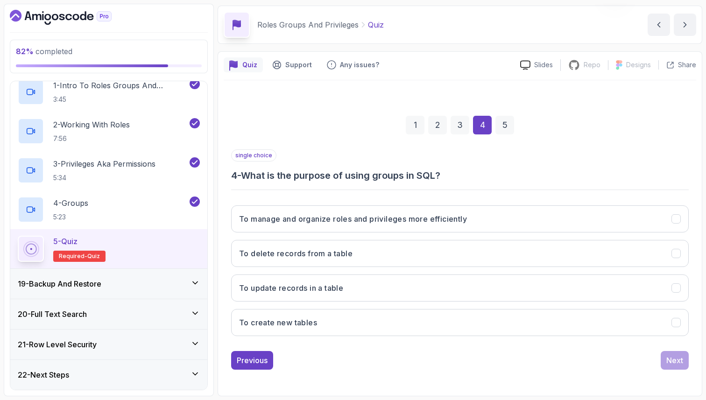
click at [455, 123] on div "3" at bounding box center [460, 125] width 19 height 19
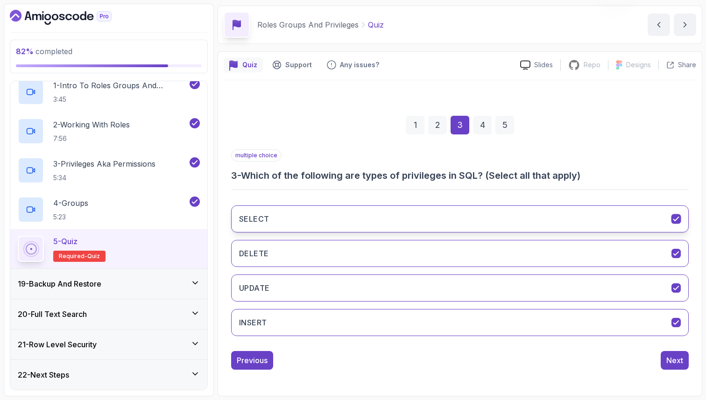
click at [448, 221] on button "SELECT" at bounding box center [460, 218] width 458 height 27
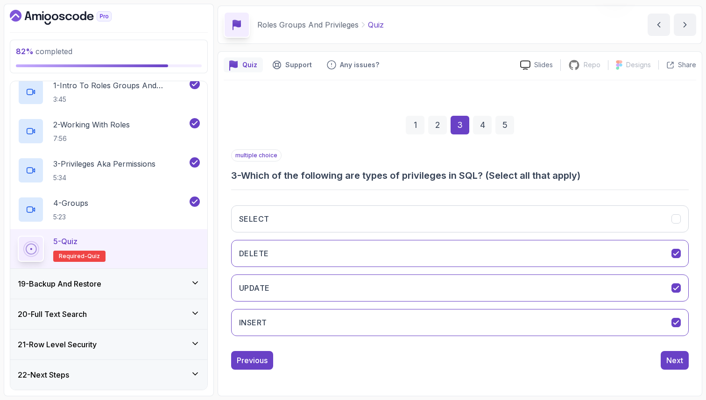
click at [480, 123] on div "4" at bounding box center [482, 125] width 19 height 19
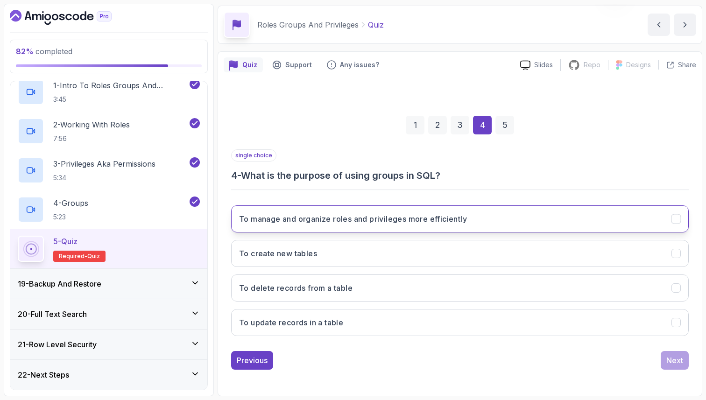
click at [471, 217] on button "To manage and organize roles and privileges more efficiently" at bounding box center [460, 218] width 458 height 27
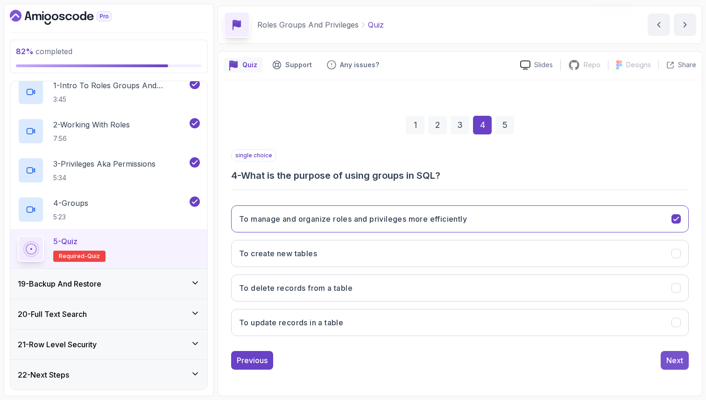
click at [672, 363] on div "Next" at bounding box center [674, 360] width 17 height 11
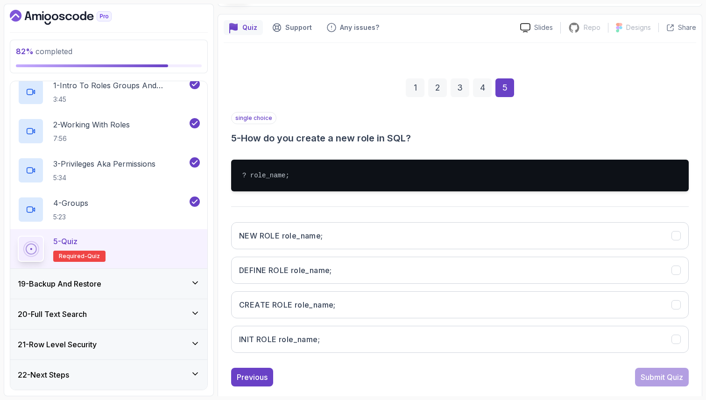
scroll to position [86, 0]
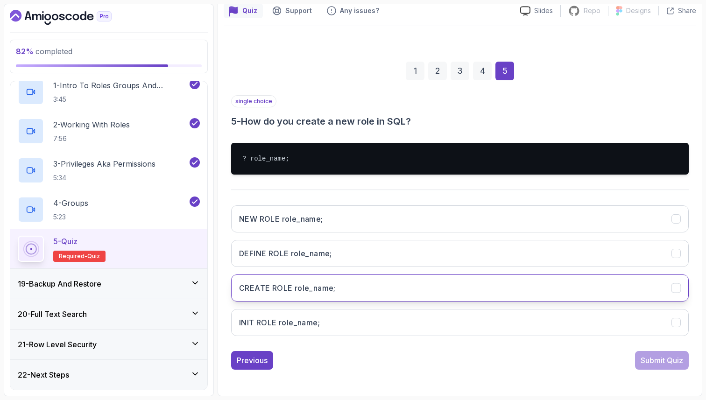
click at [283, 286] on h3 "CREATE ROLE role_name;" at bounding box center [287, 288] width 97 height 11
click at [664, 359] on div "Submit Quiz" at bounding box center [662, 360] width 42 height 11
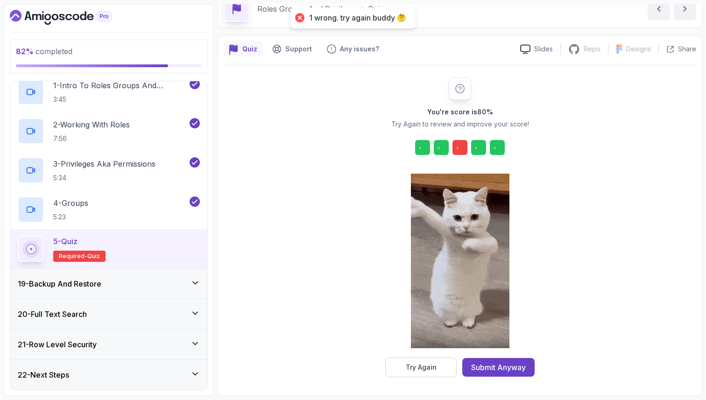
scroll to position [48, 0]
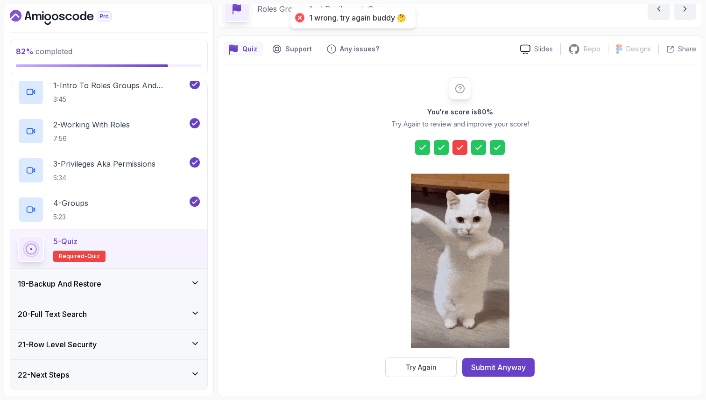
click at [464, 151] on icon at bounding box center [459, 147] width 9 height 9
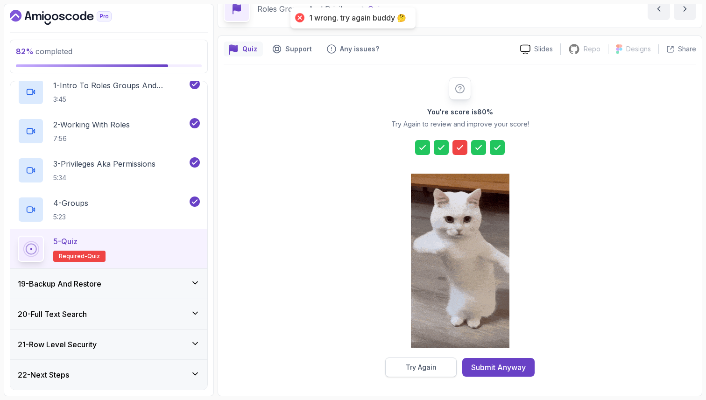
click at [414, 368] on div "Try Again" at bounding box center [421, 367] width 31 height 9
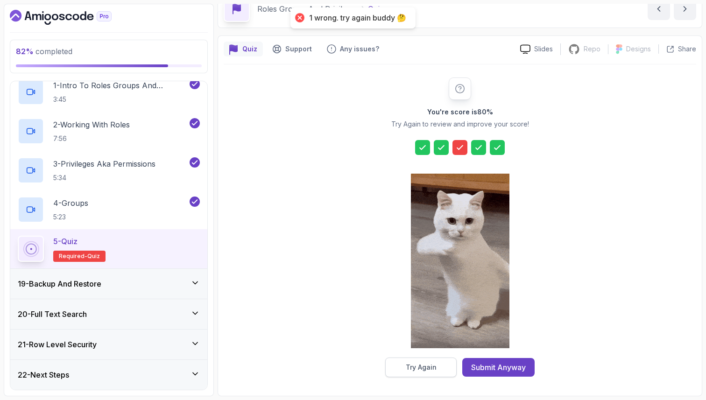
scroll to position [32, 0]
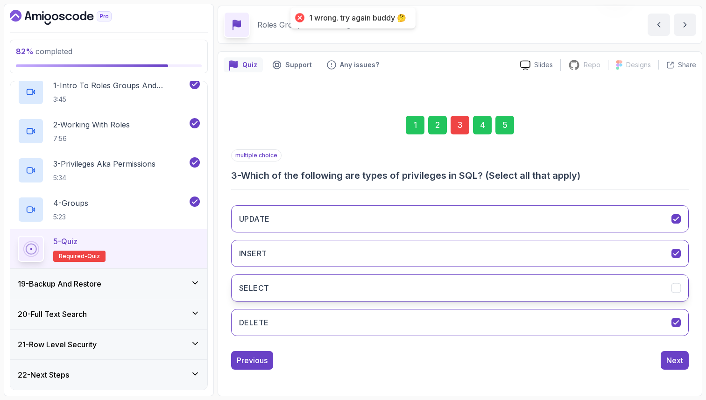
click at [494, 285] on button "SELECT" at bounding box center [460, 288] width 458 height 27
click at [506, 125] on div "5" at bounding box center [504, 125] width 19 height 19
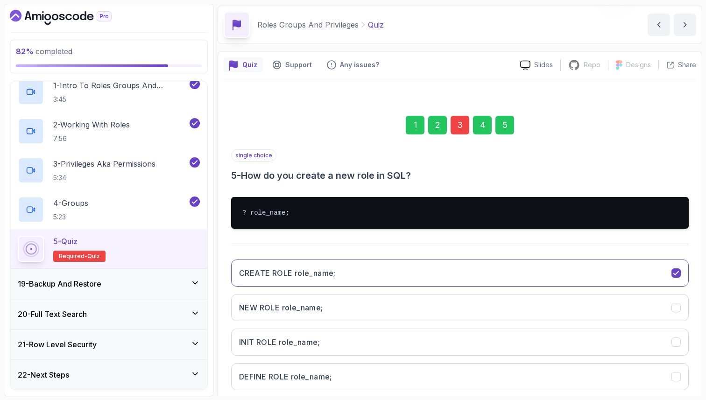
click at [693, 361] on div "1 2 3 4 5 single choice 5 - How do you create a new role in SQL? ? role_name; C…" at bounding box center [460, 262] width 473 height 338
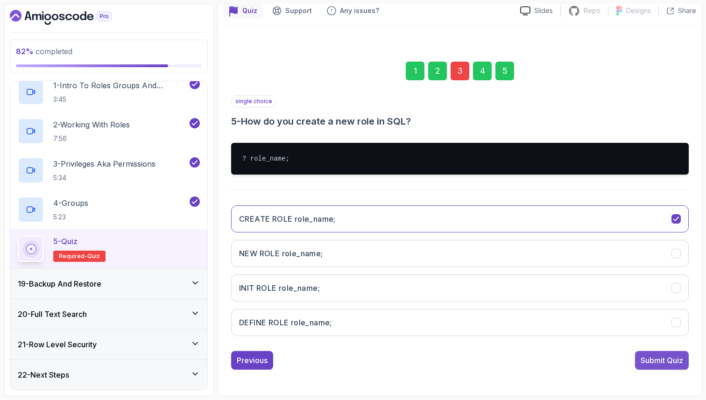
click at [658, 361] on div "Submit Quiz" at bounding box center [662, 360] width 42 height 11
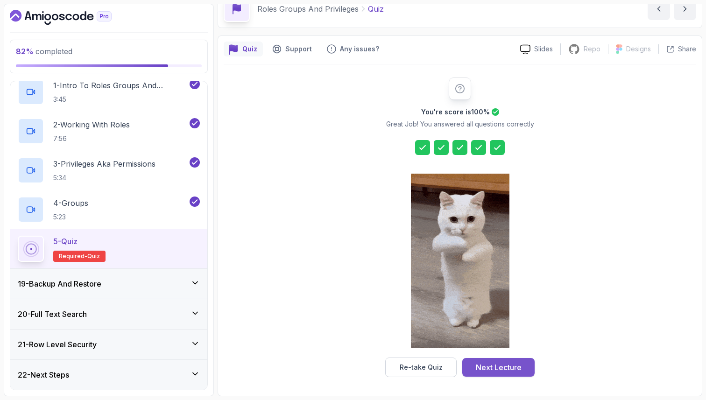
click at [502, 367] on div "Next Lecture" at bounding box center [499, 367] width 46 height 11
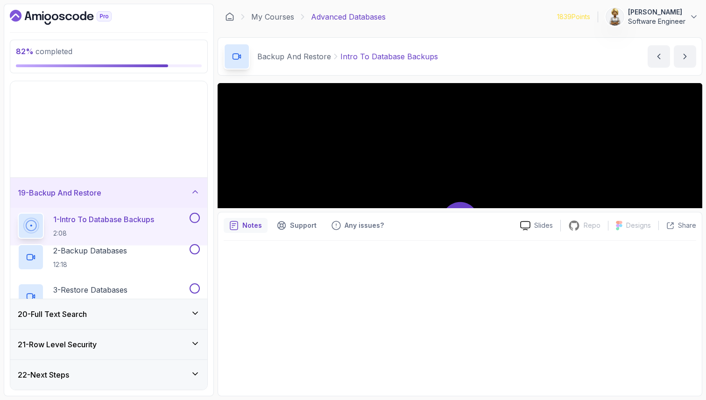
scroll to position [359, 0]
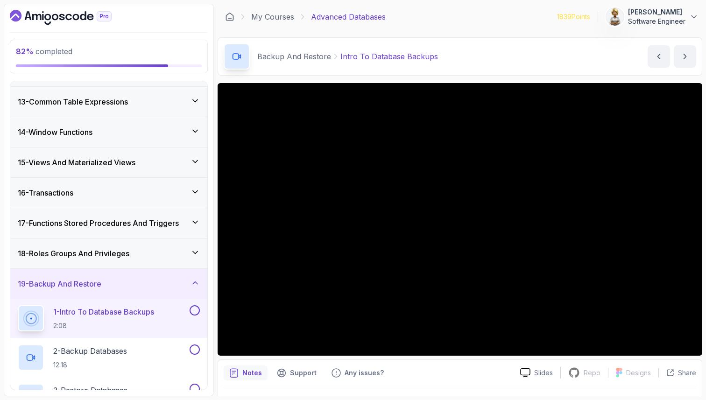
click at [192, 281] on icon at bounding box center [195, 282] width 9 height 9
